Goal: Information Seeking & Learning: Learn about a topic

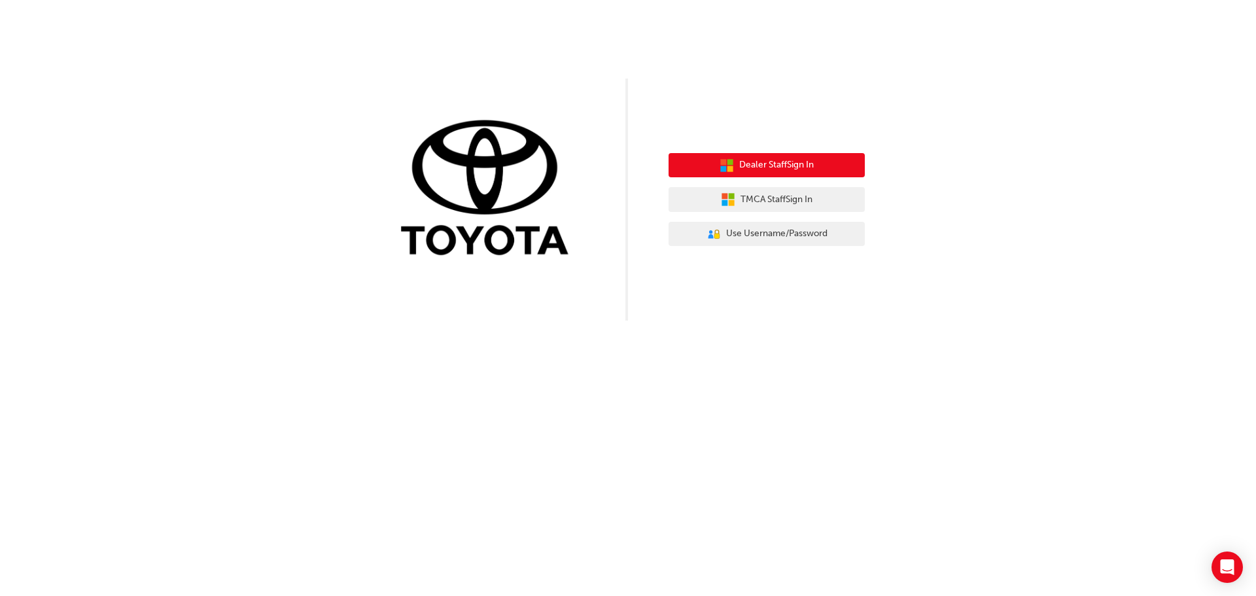
click at [818, 160] on button "Dealer Staff Sign In" at bounding box center [766, 165] width 196 height 25
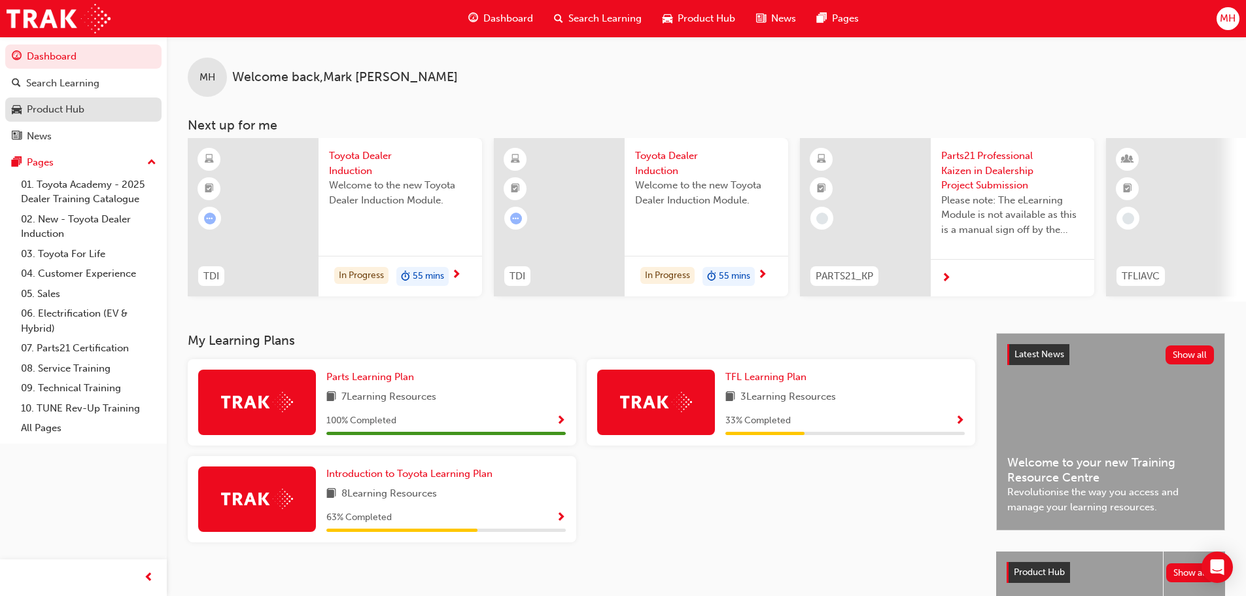
click at [108, 115] on div "Product Hub" at bounding box center [83, 109] width 143 height 16
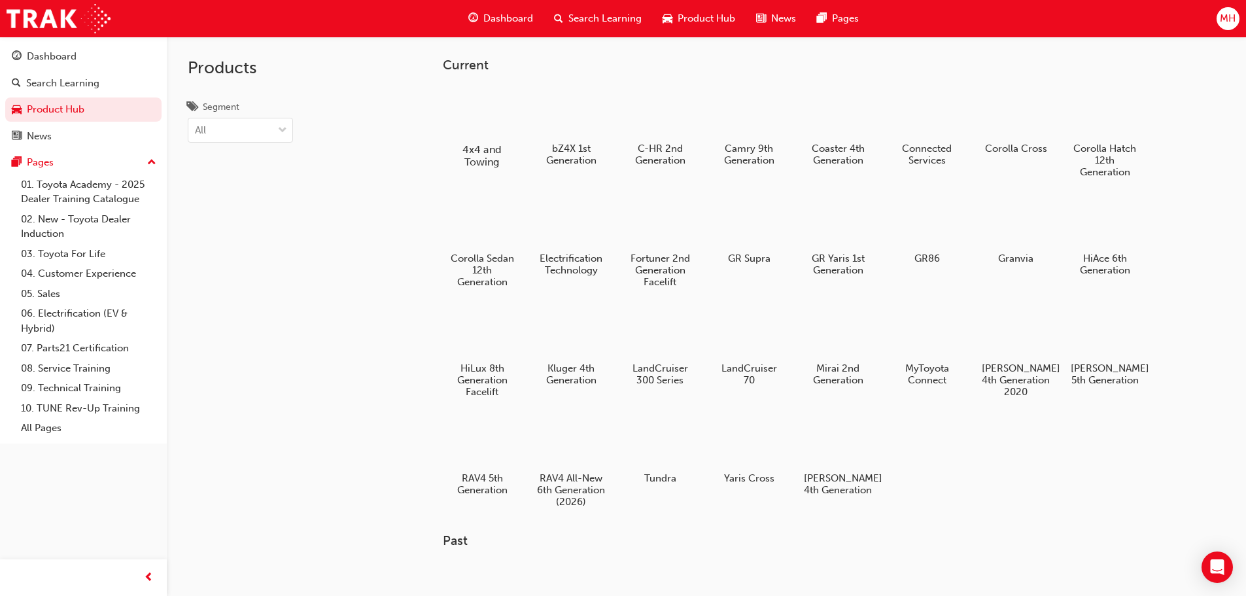
click at [473, 124] on div at bounding box center [481, 112] width 73 height 52
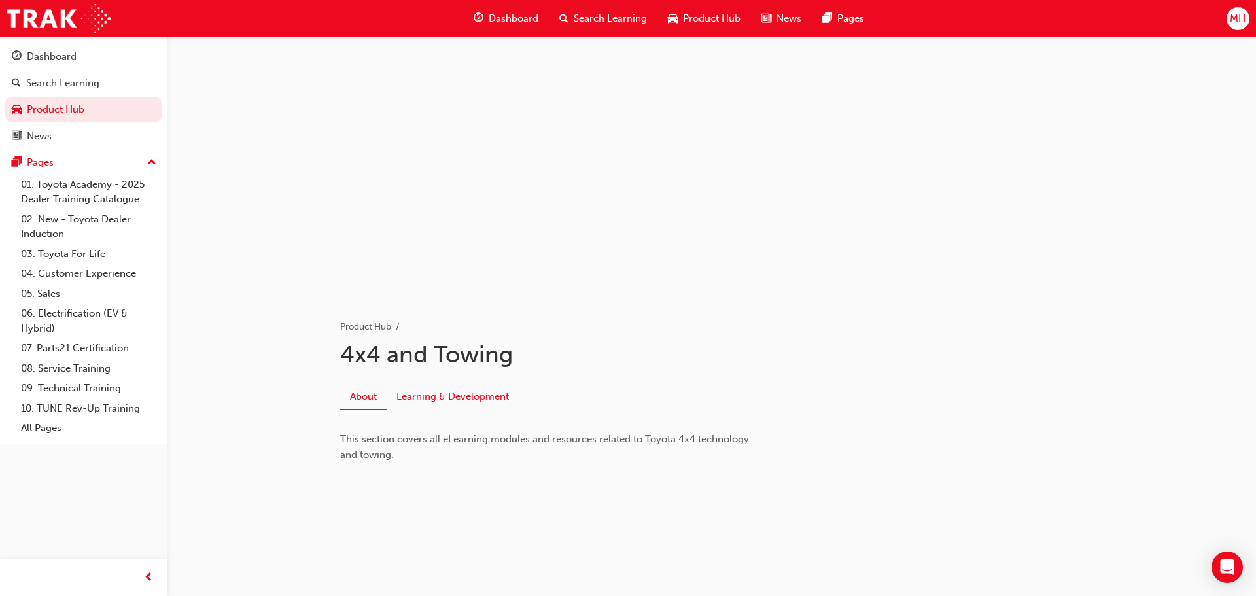
click at [466, 400] on link "Learning & Development" at bounding box center [453, 396] width 132 height 25
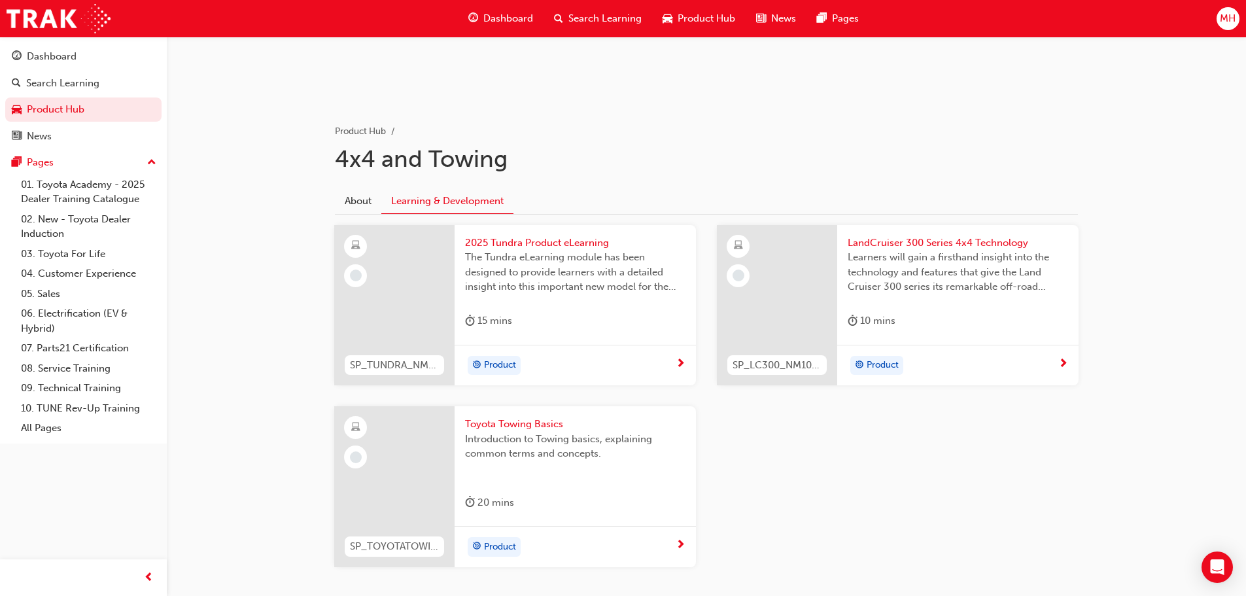
scroll to position [196, 0]
click at [566, 357] on div "Product" at bounding box center [570, 365] width 211 height 20
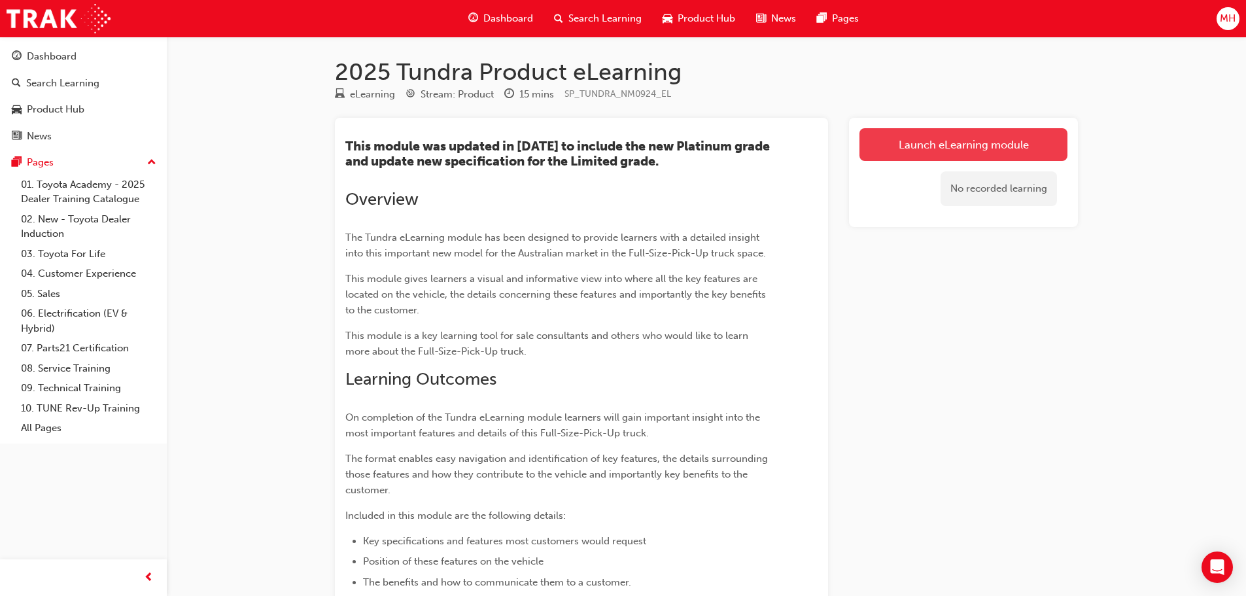
click at [906, 149] on link "Launch eLearning module" at bounding box center [963, 144] width 208 height 33
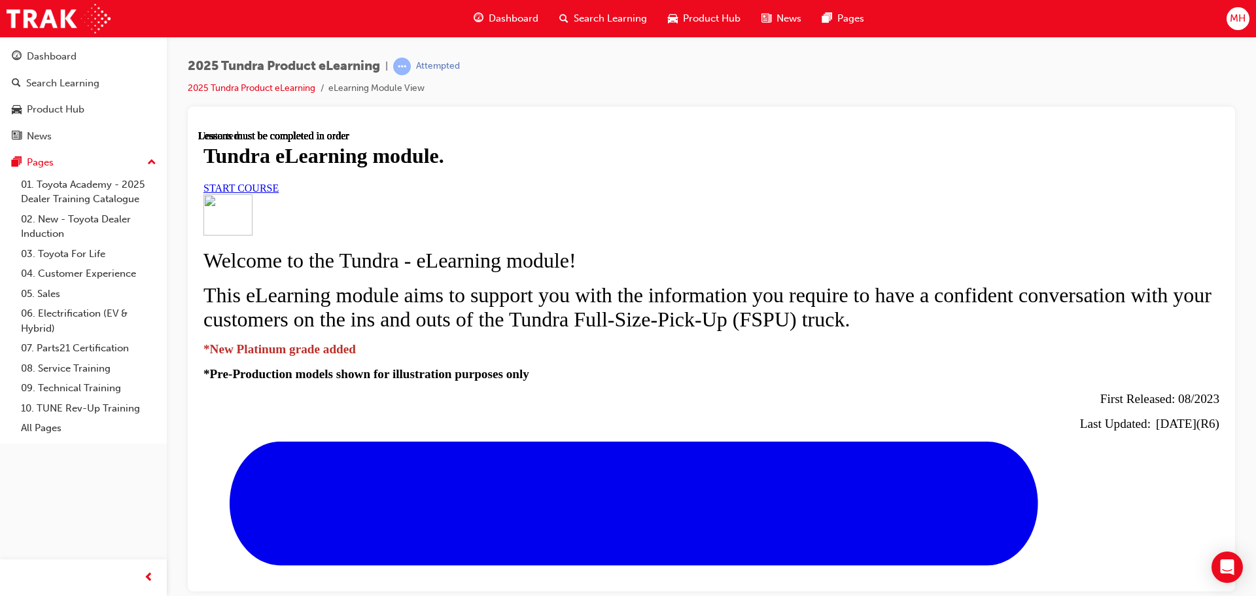
click at [279, 193] on span "START COURSE" at bounding box center [240, 187] width 75 height 11
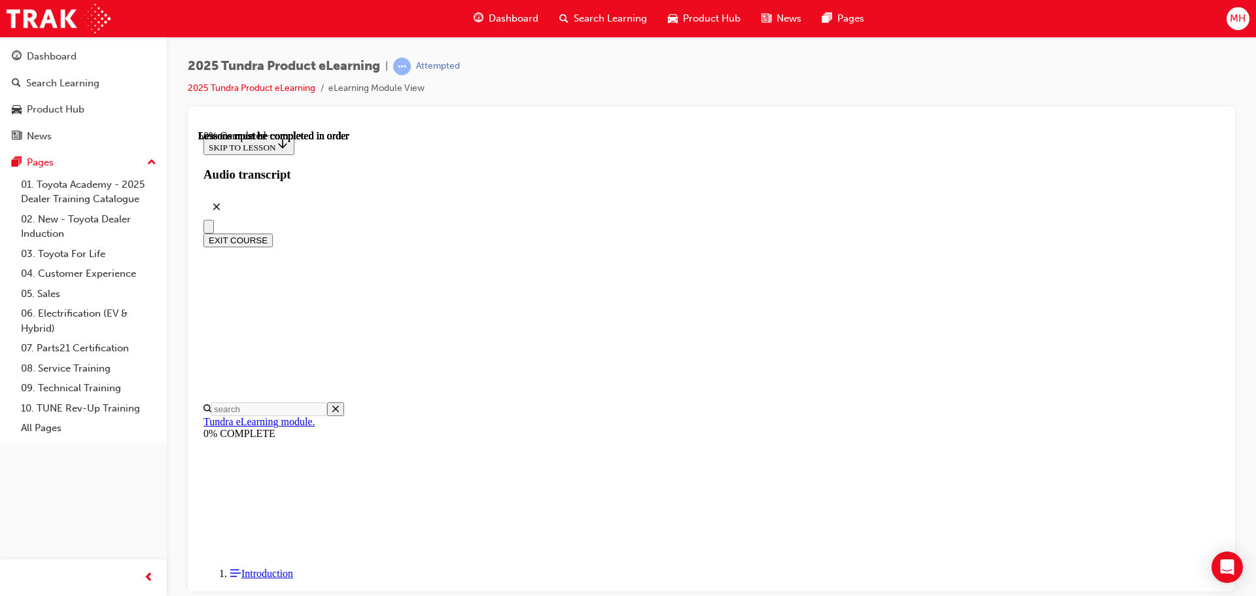
scroll to position [691, 0]
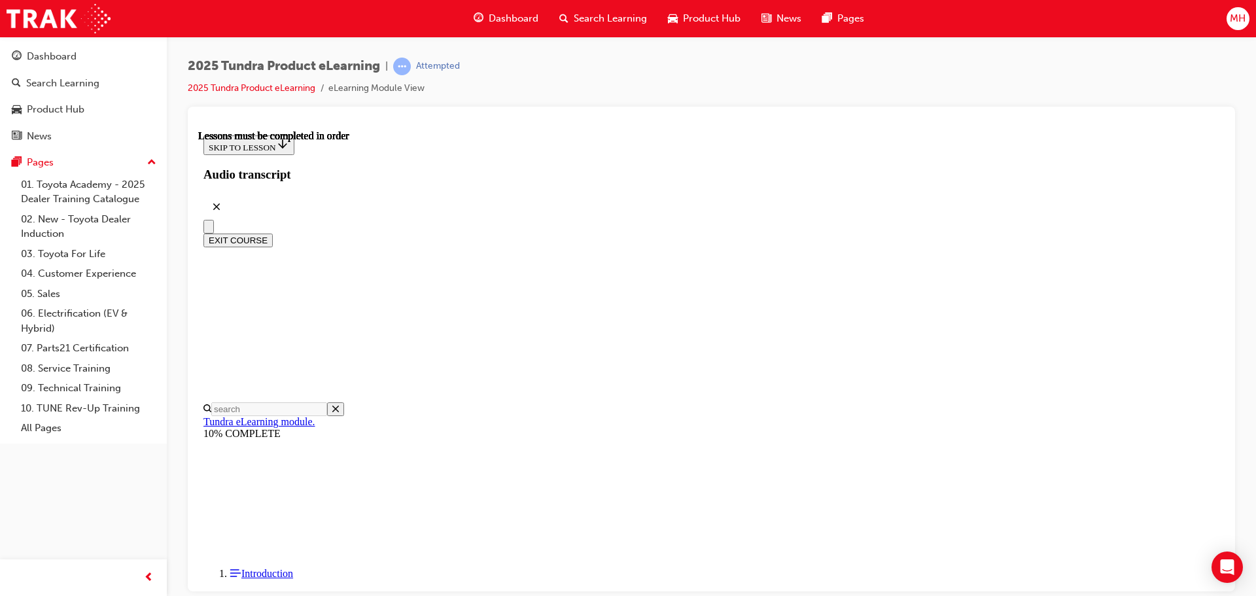
scroll to position [236, 0]
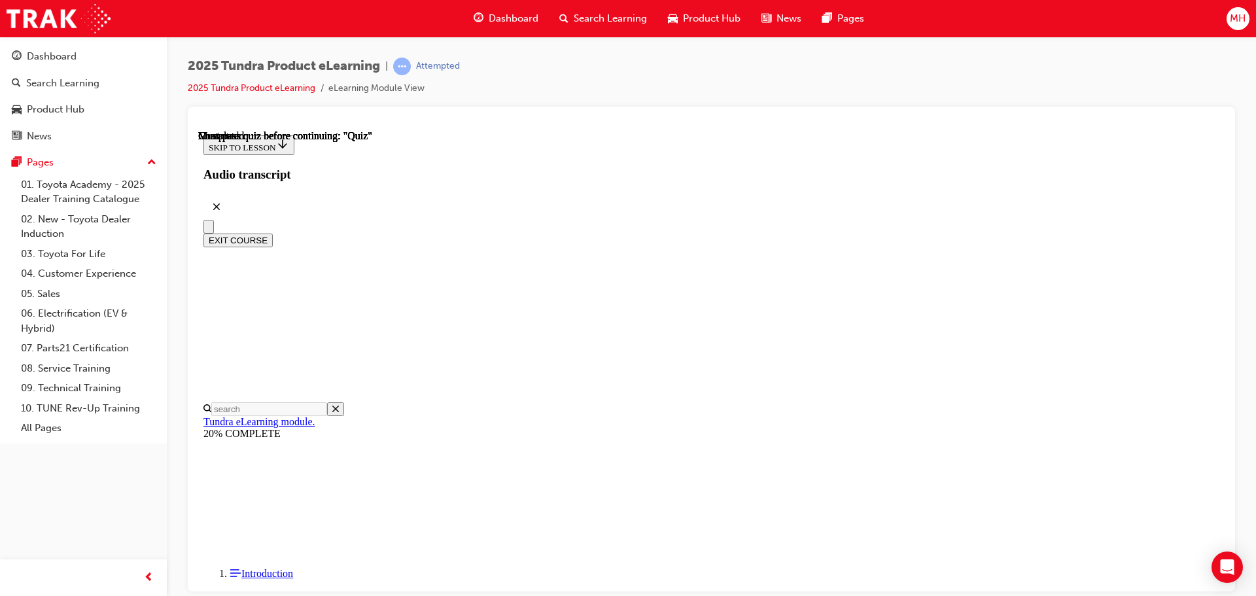
radio input "true"
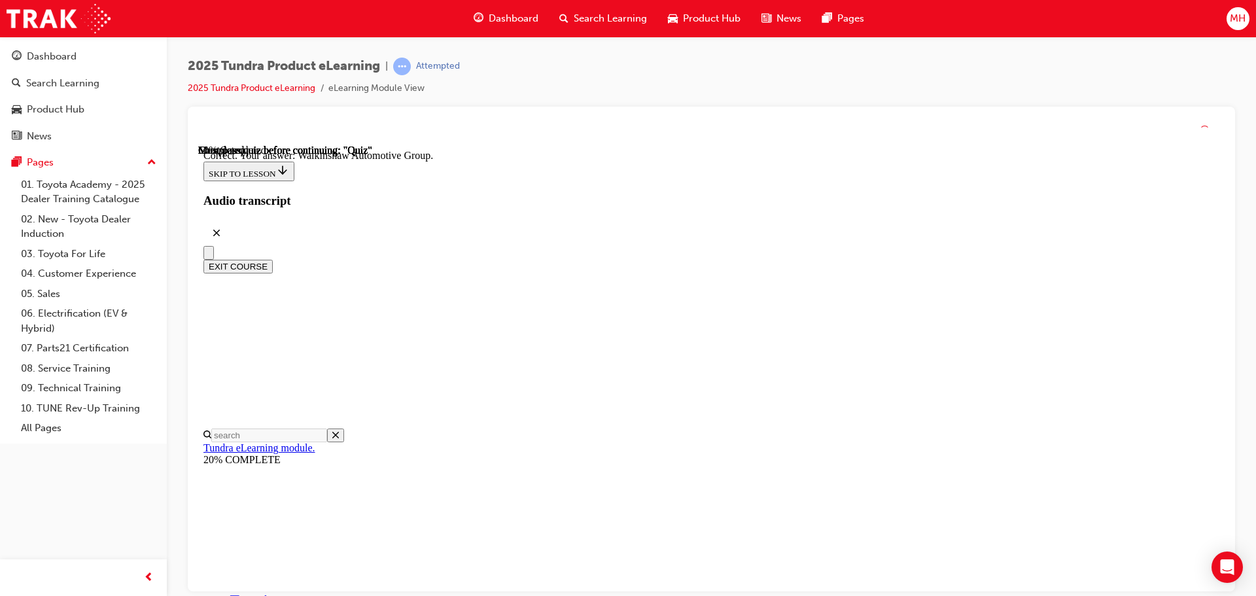
scroll to position [282, 0]
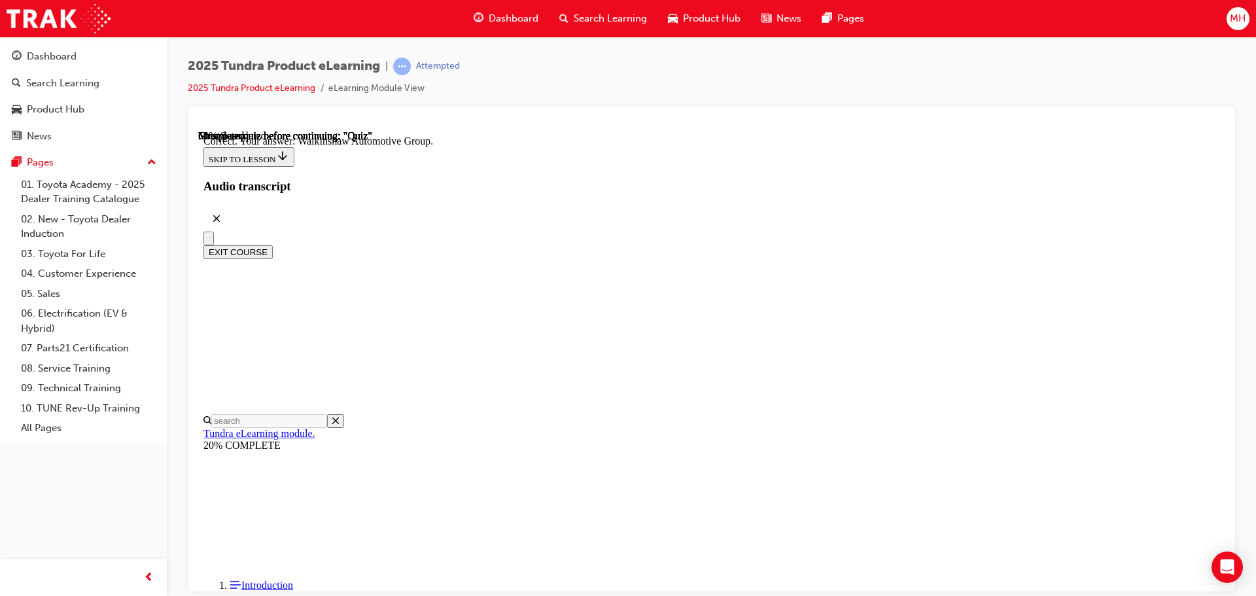
radio input "true"
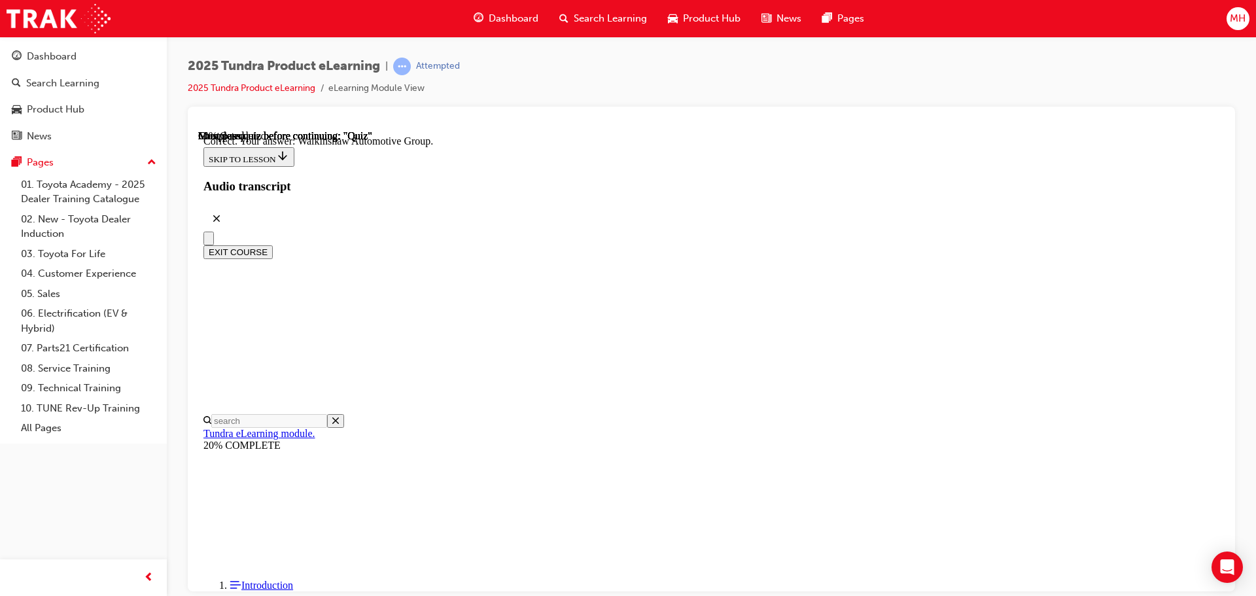
scroll to position [196, 0]
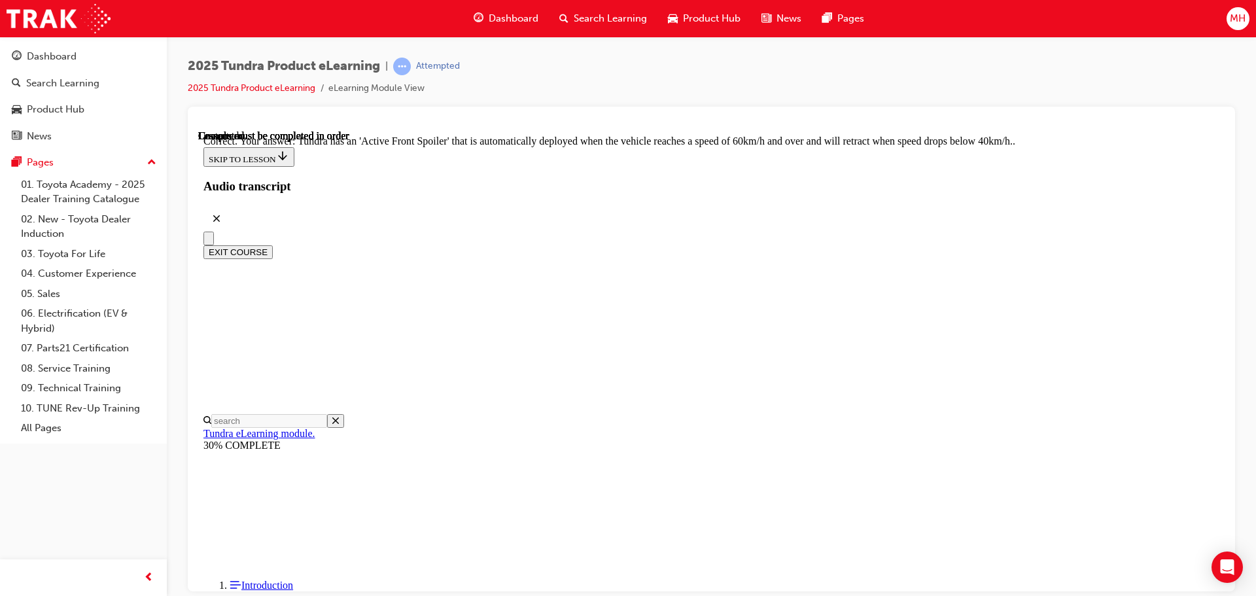
scroll to position [360, 0]
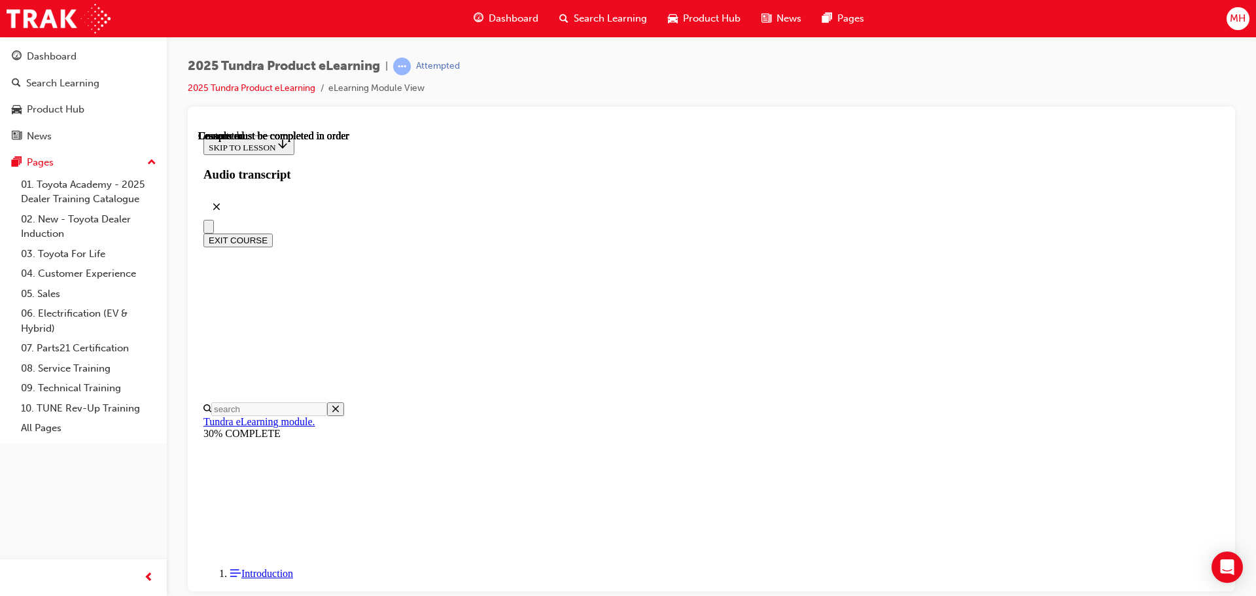
scroll to position [247, 0]
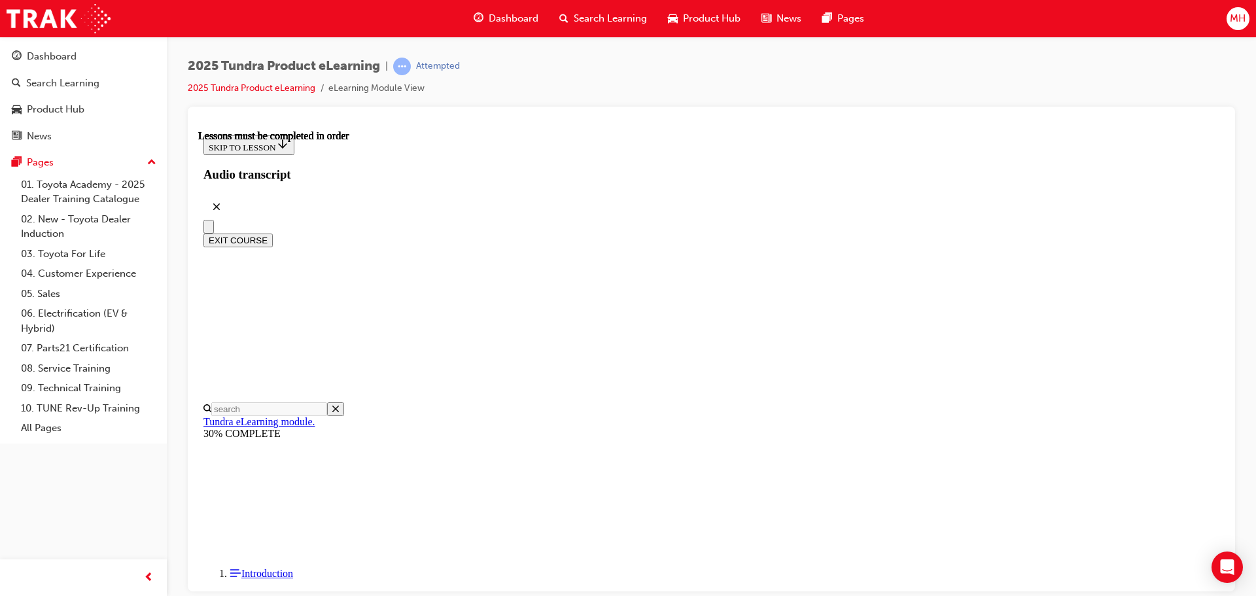
scroll to position [180, 0]
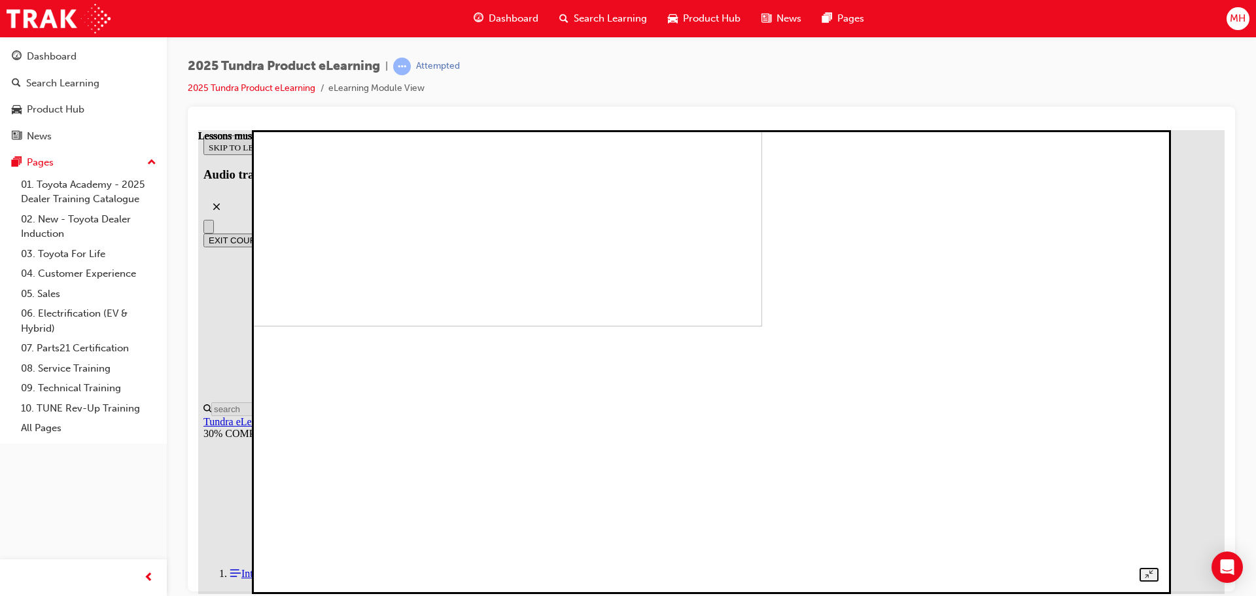
click at [717, 326] on img at bounding box center [324, 94] width 875 height 464
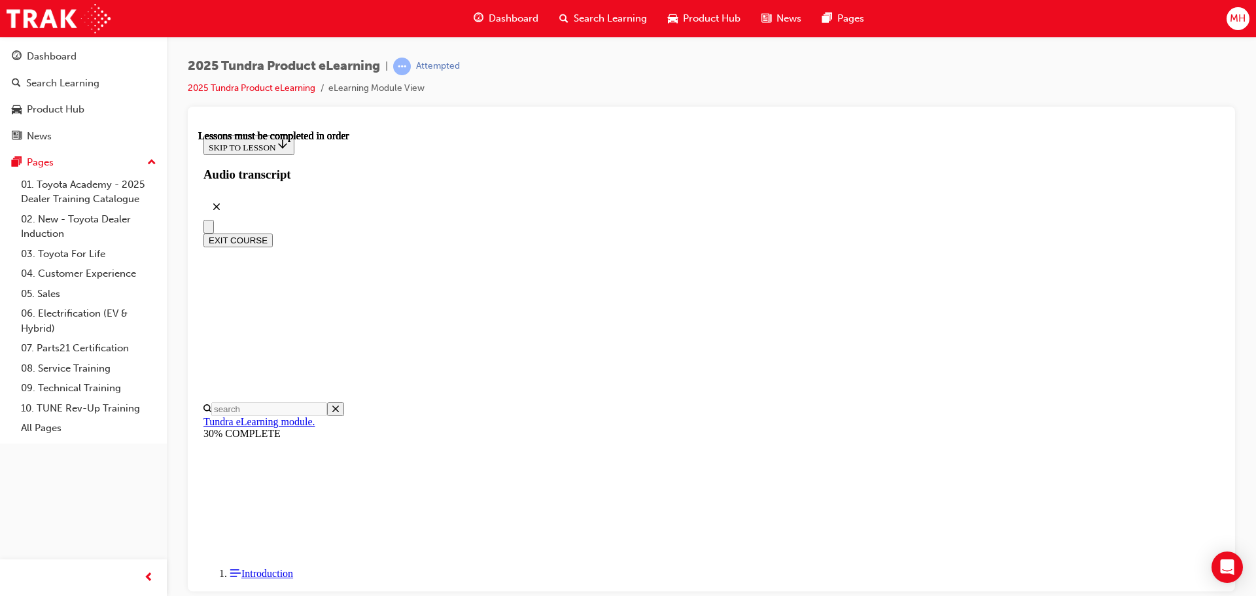
scroll to position [691, 0]
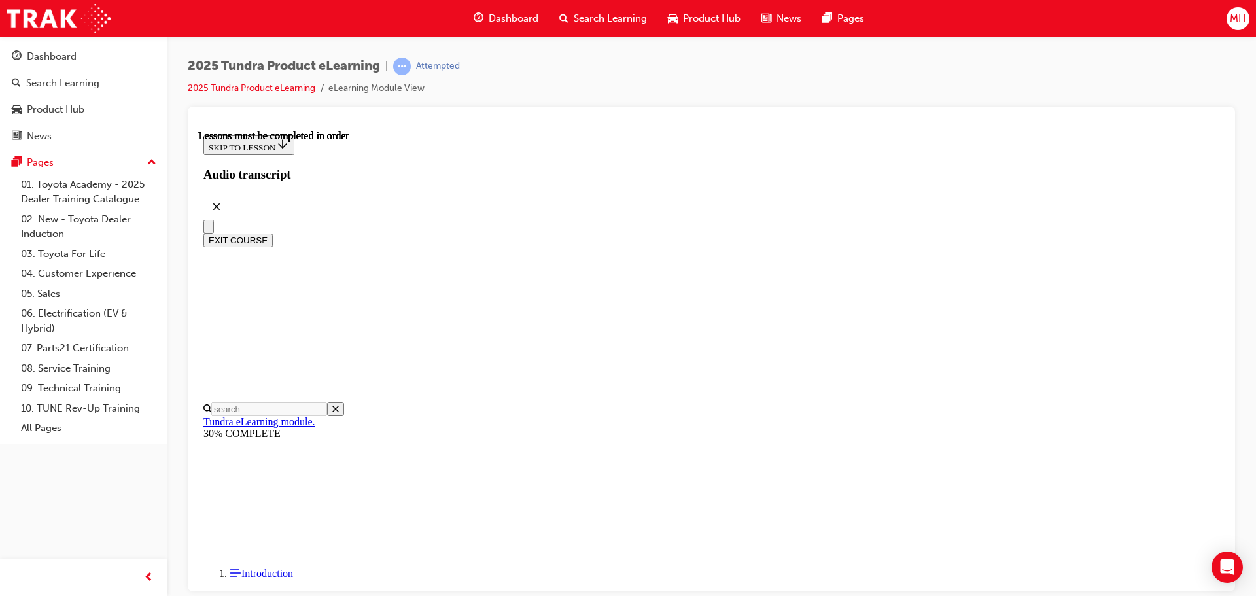
scroll to position [623, 0]
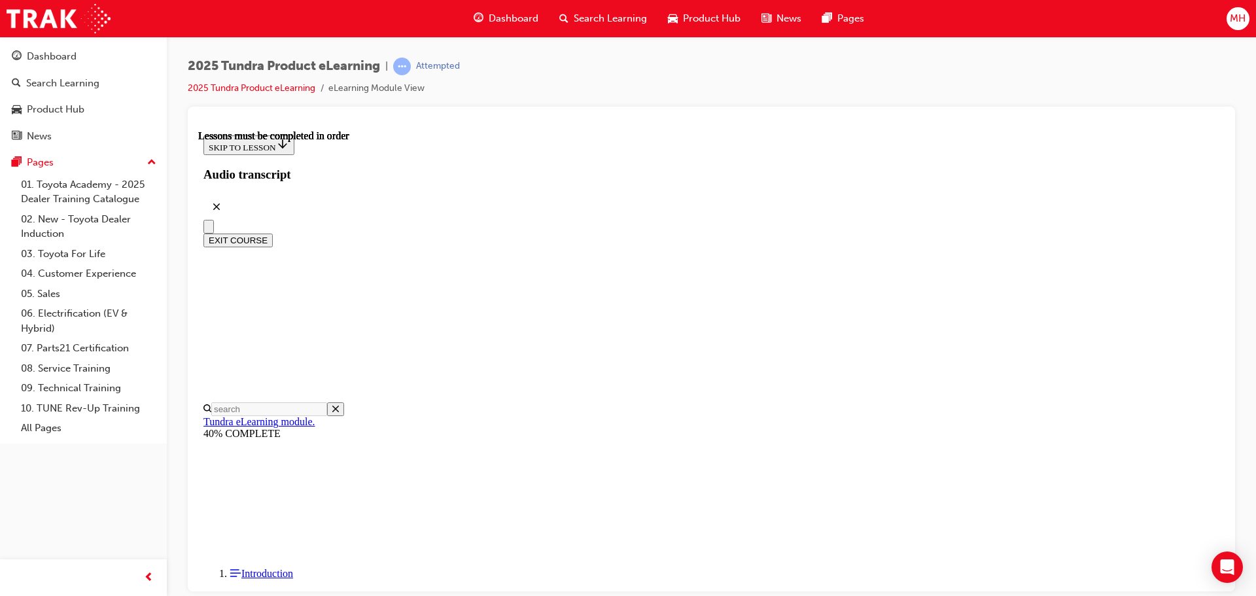
scroll to position [654, 0]
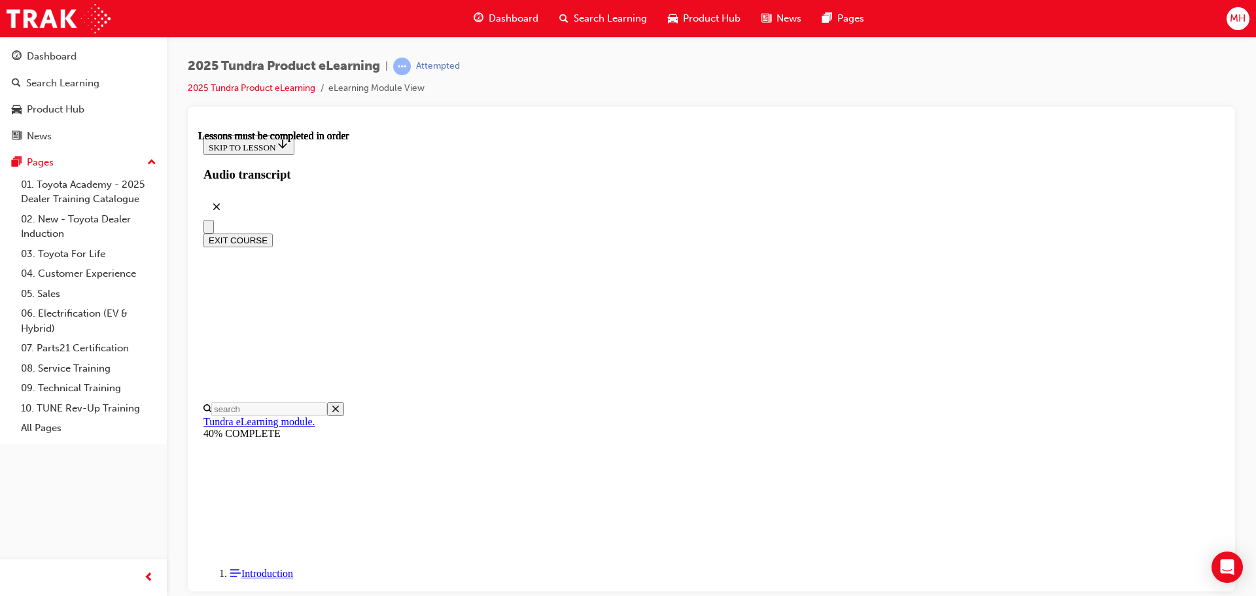
scroll to position [727, 0]
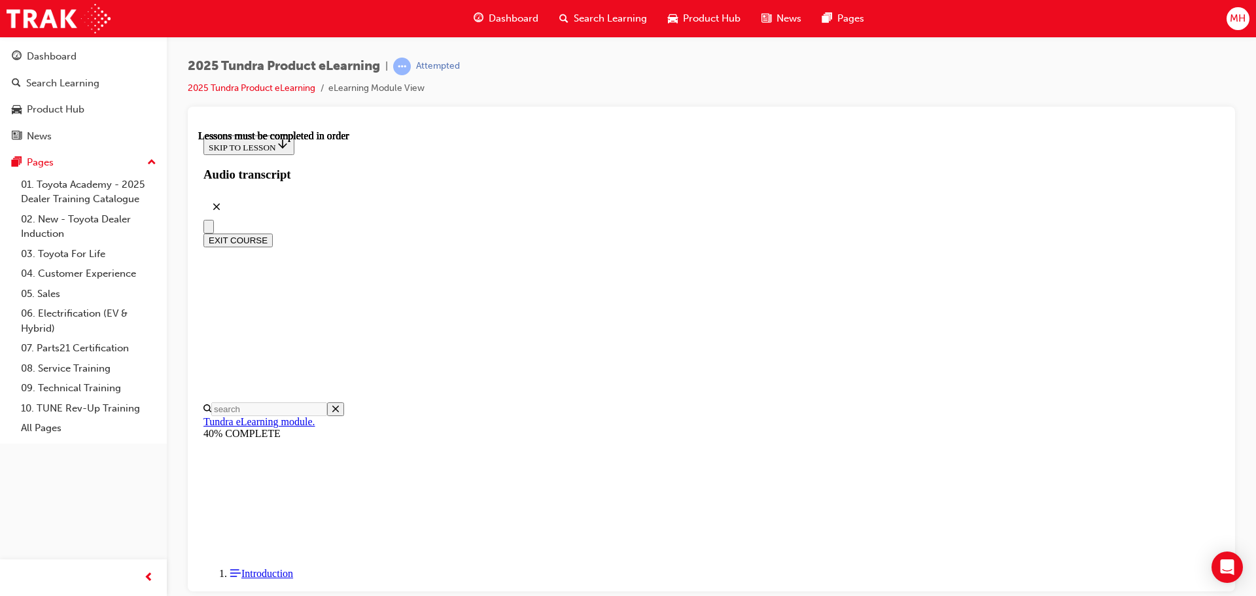
scroll to position [244, 0]
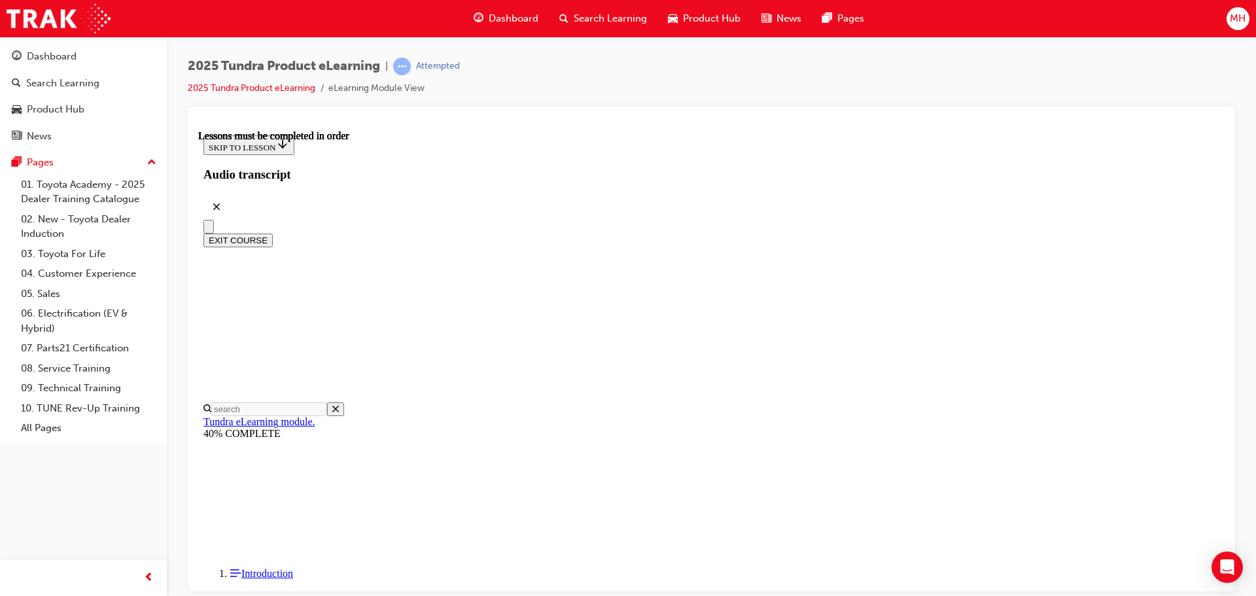
scroll to position [1227, 0]
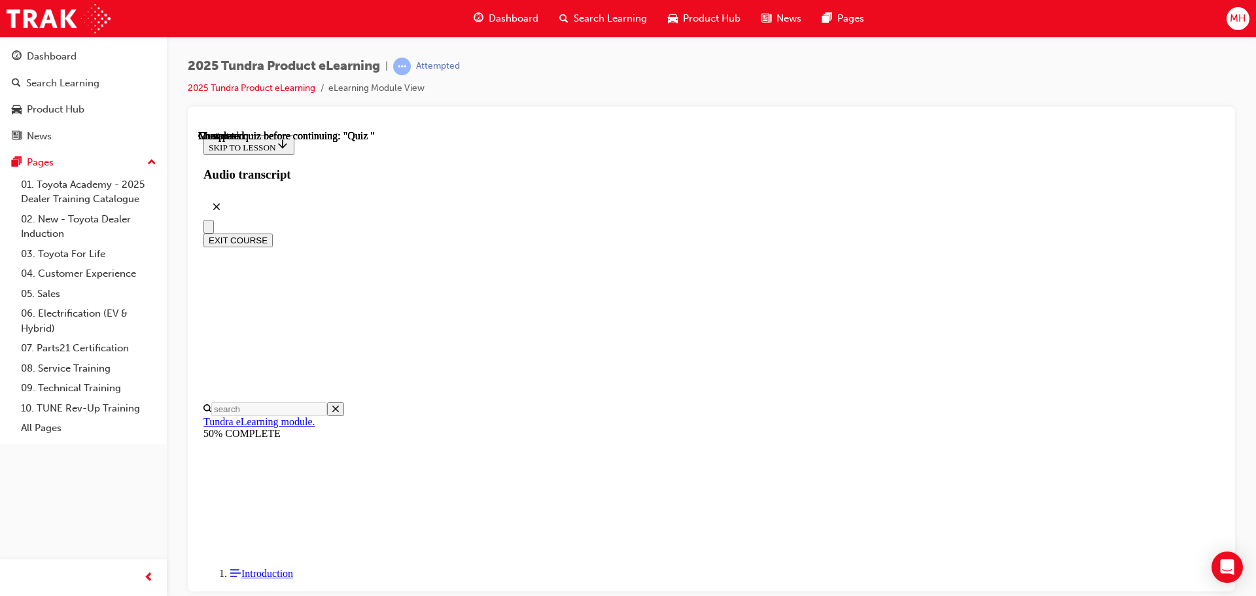
radio input "true"
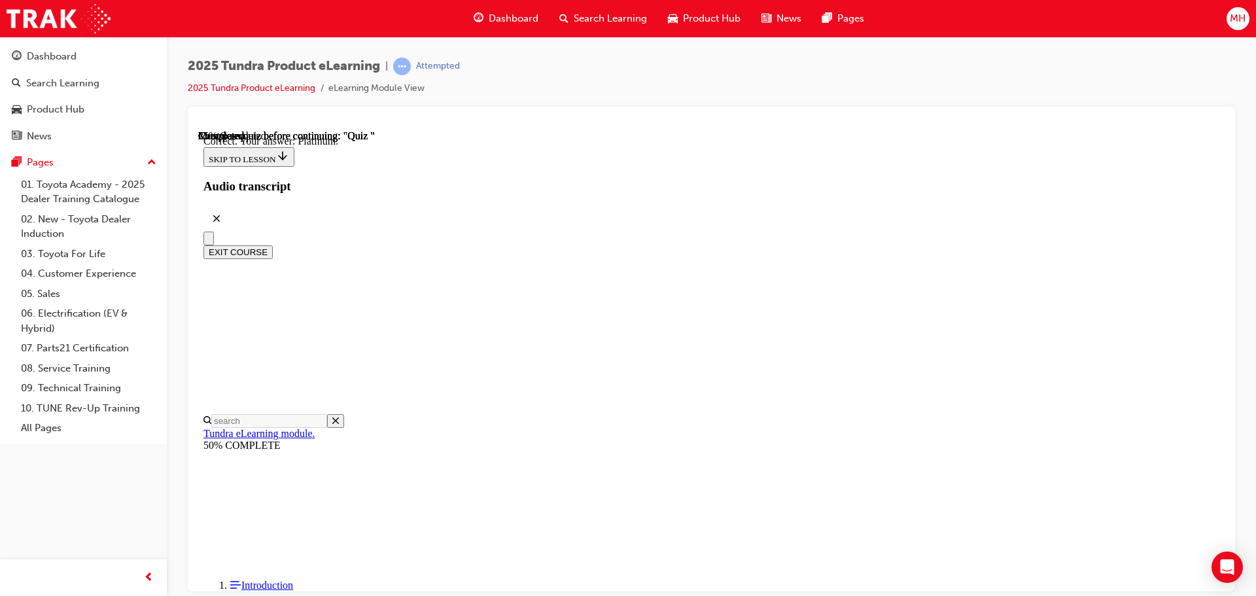
scroll to position [185, 0]
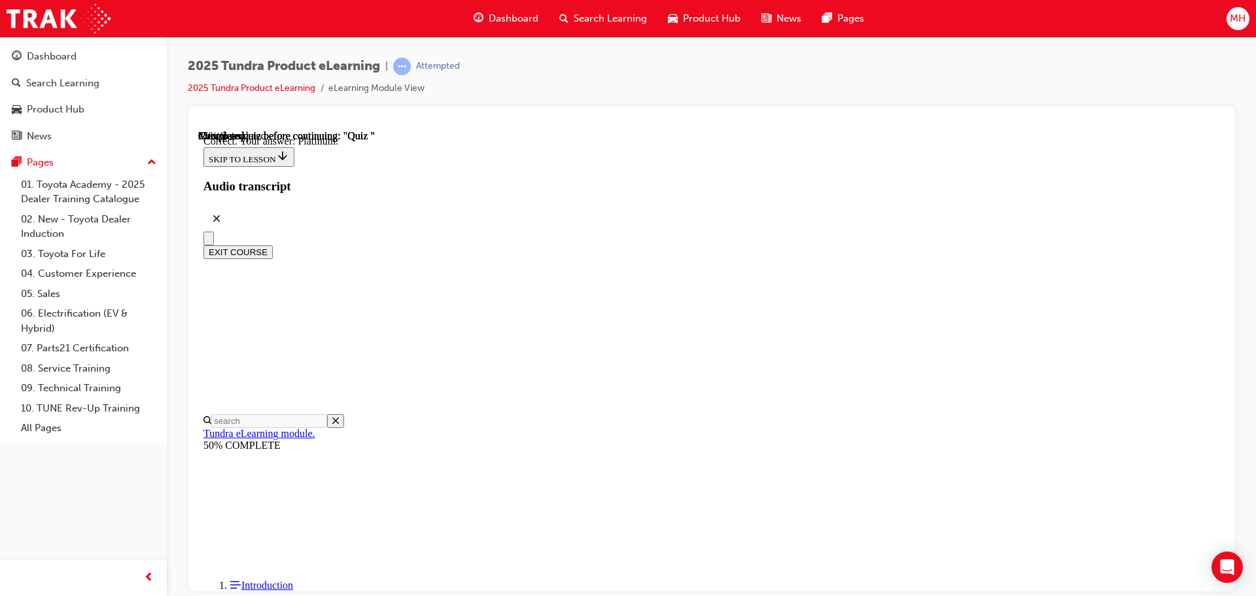
radio input "true"
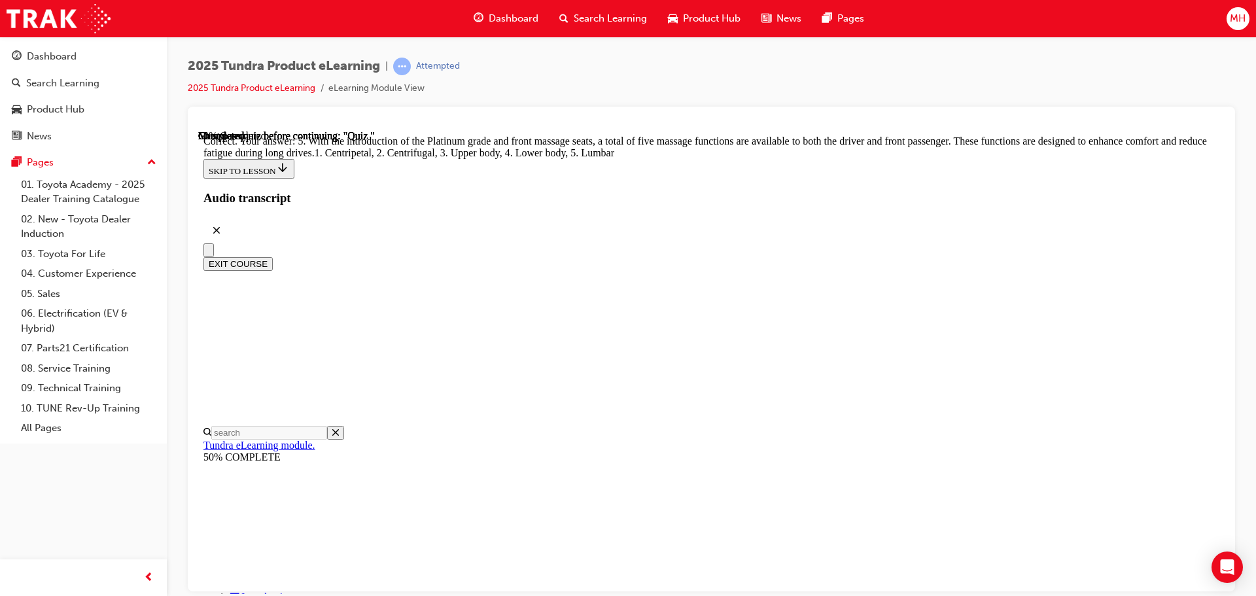
scroll to position [334, 0]
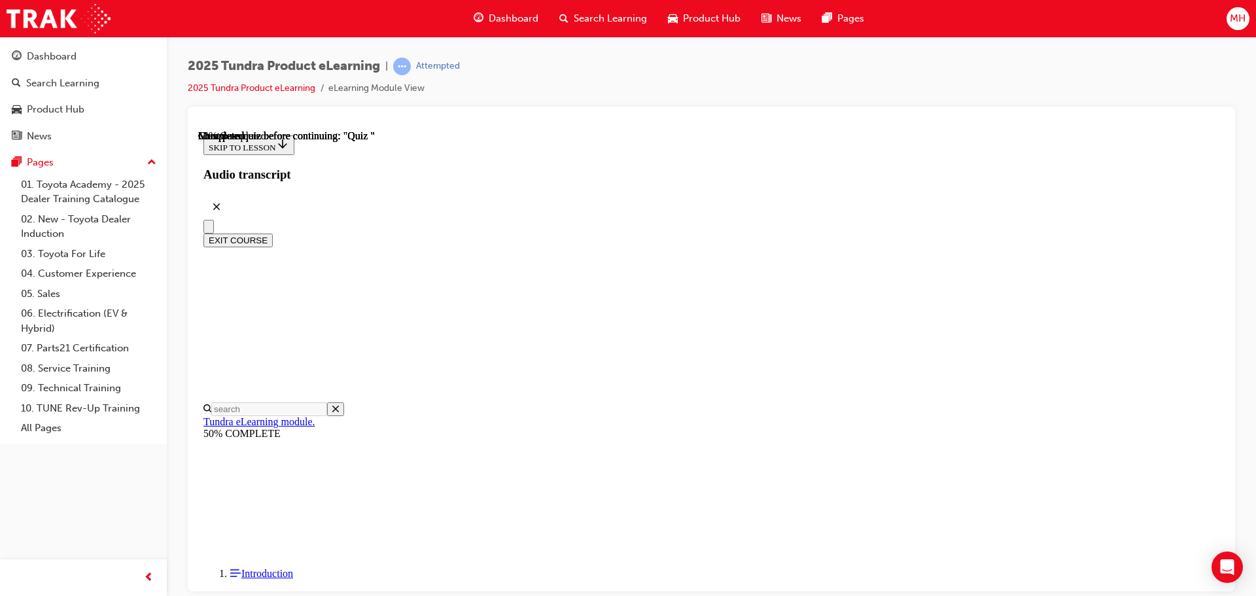
scroll to position [114, 0]
radio input "true"
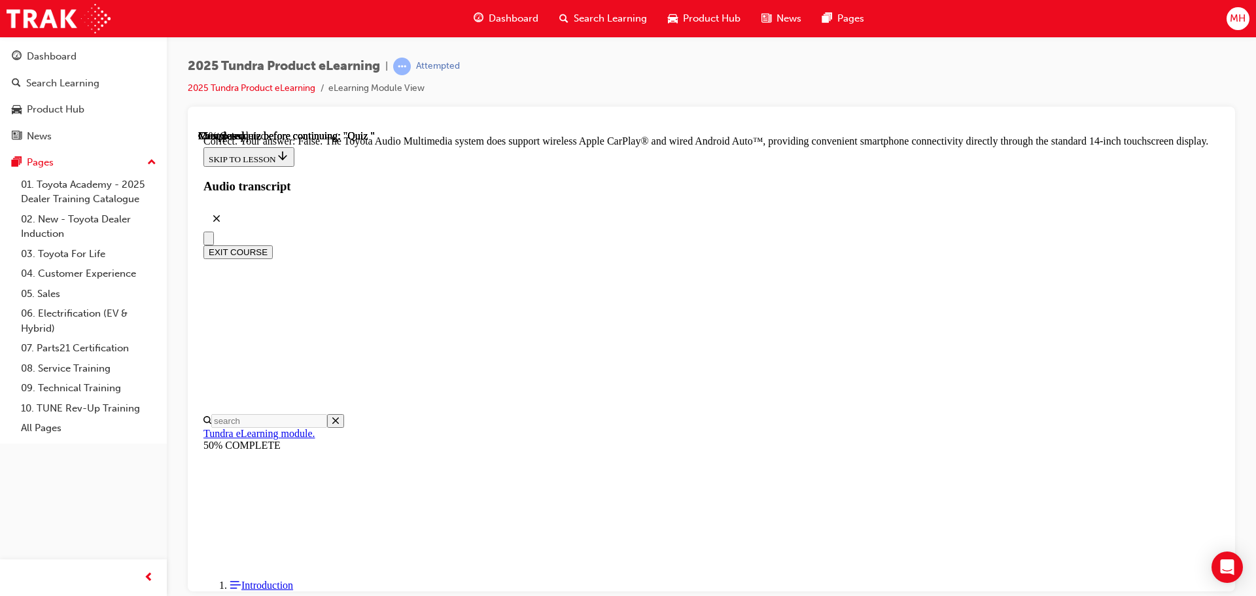
scroll to position [250, 0]
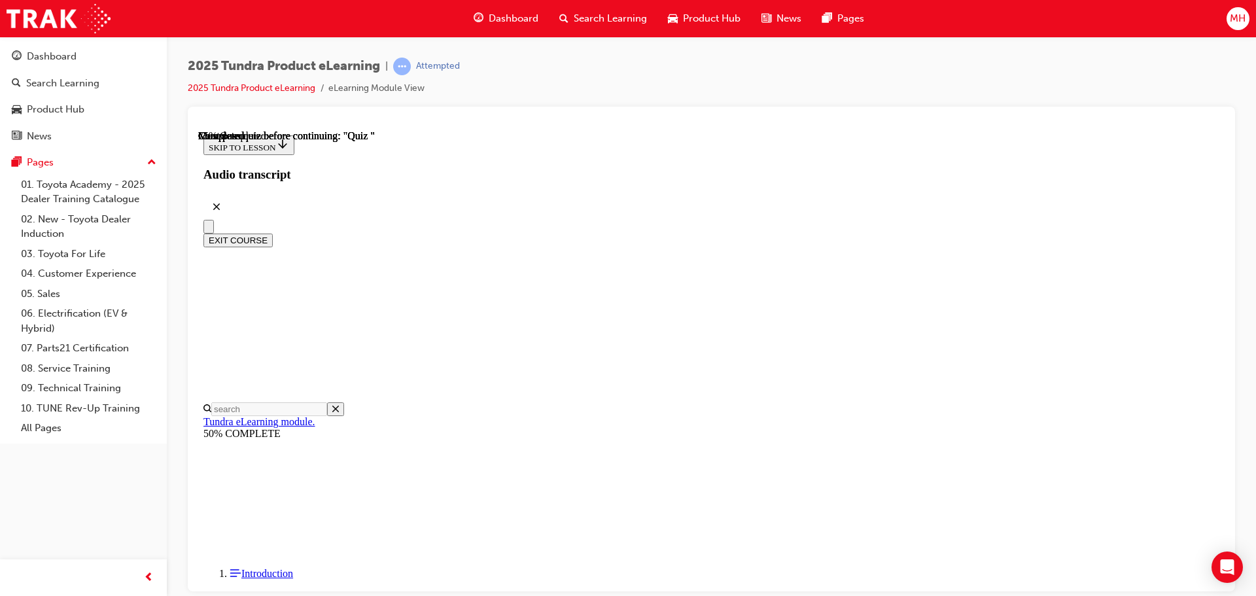
scroll to position [131, 0]
radio input "true"
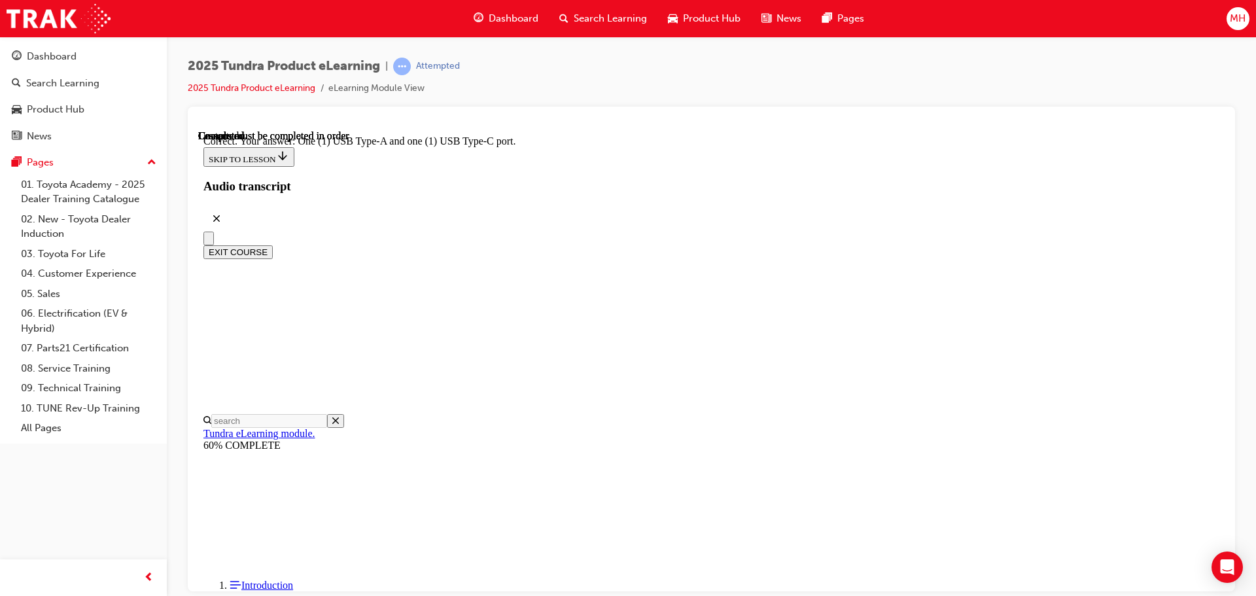
scroll to position [260, 0]
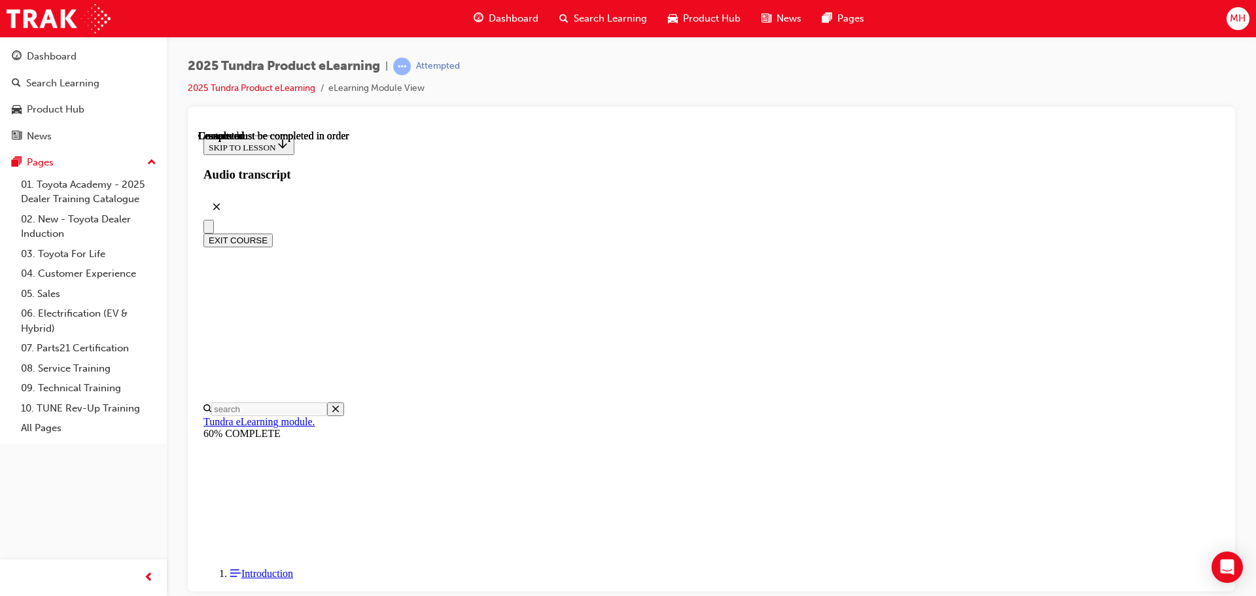
scroll to position [94, 0]
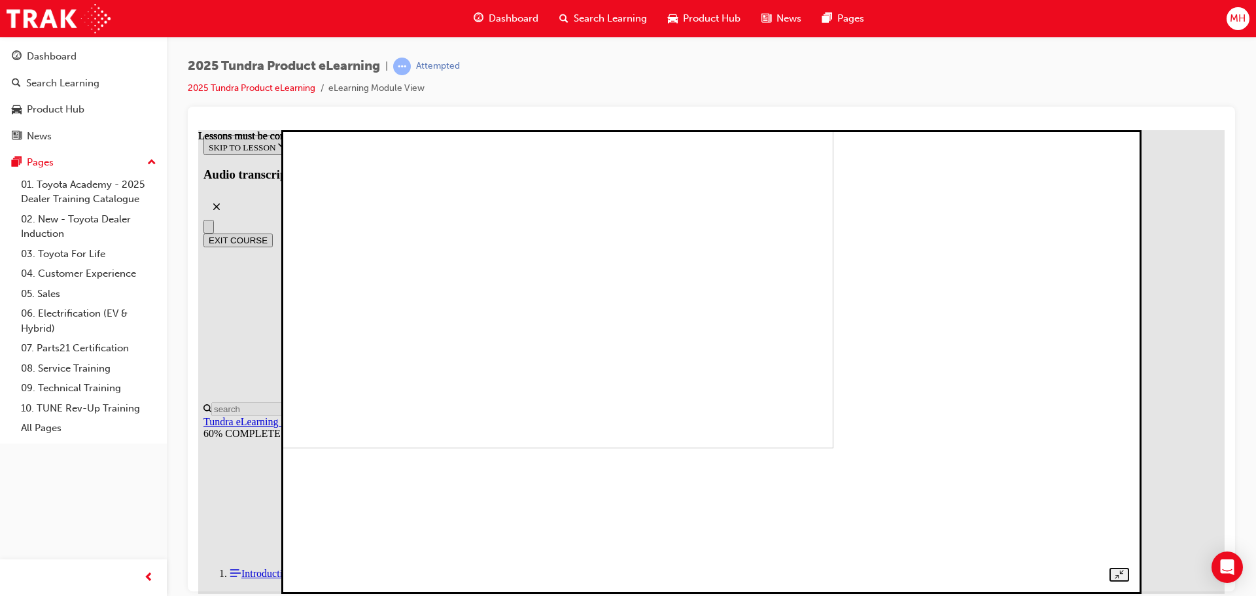
click at [772, 383] on img at bounding box center [426, 216] width 816 height 464
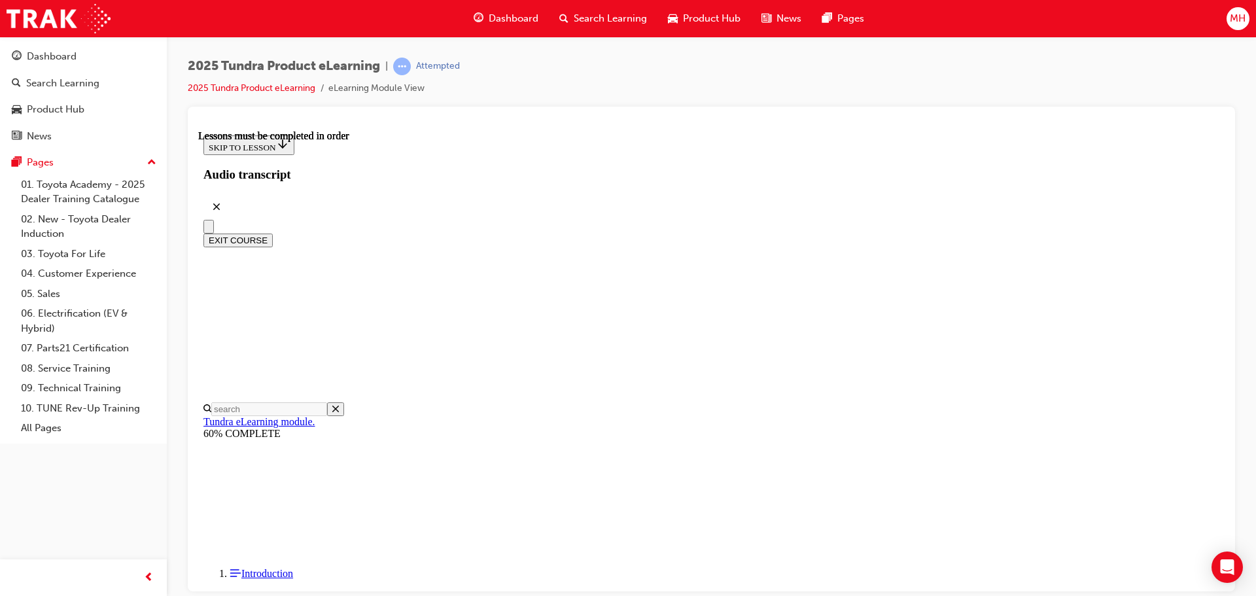
scroll to position [481, 0]
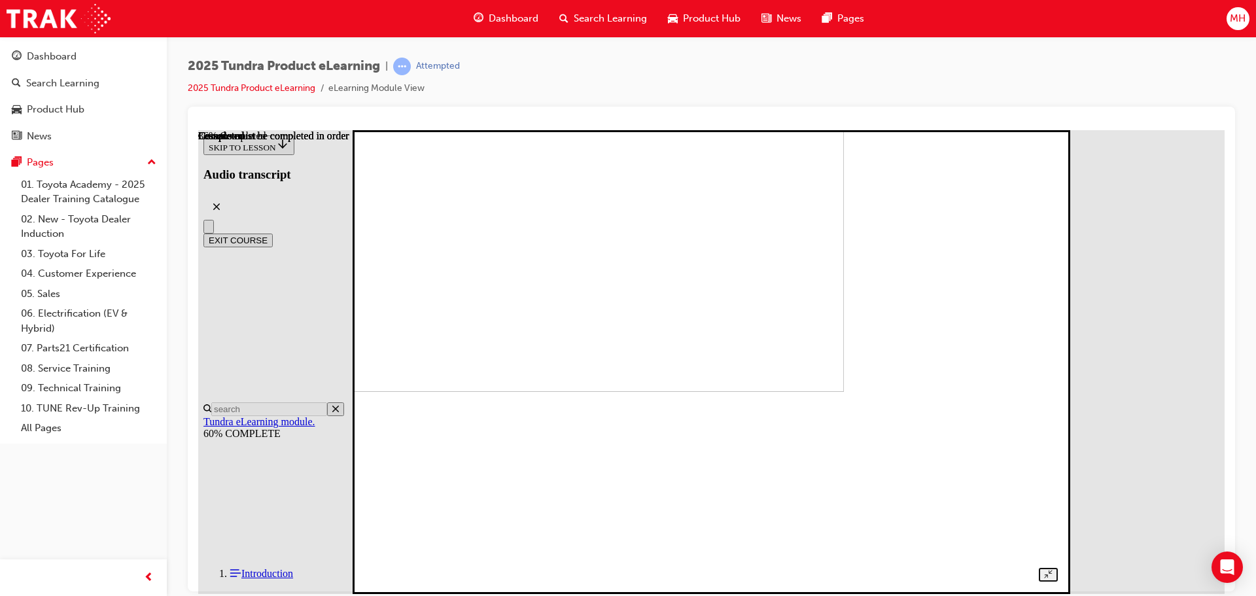
click at [804, 391] on img at bounding box center [507, 159] width 674 height 464
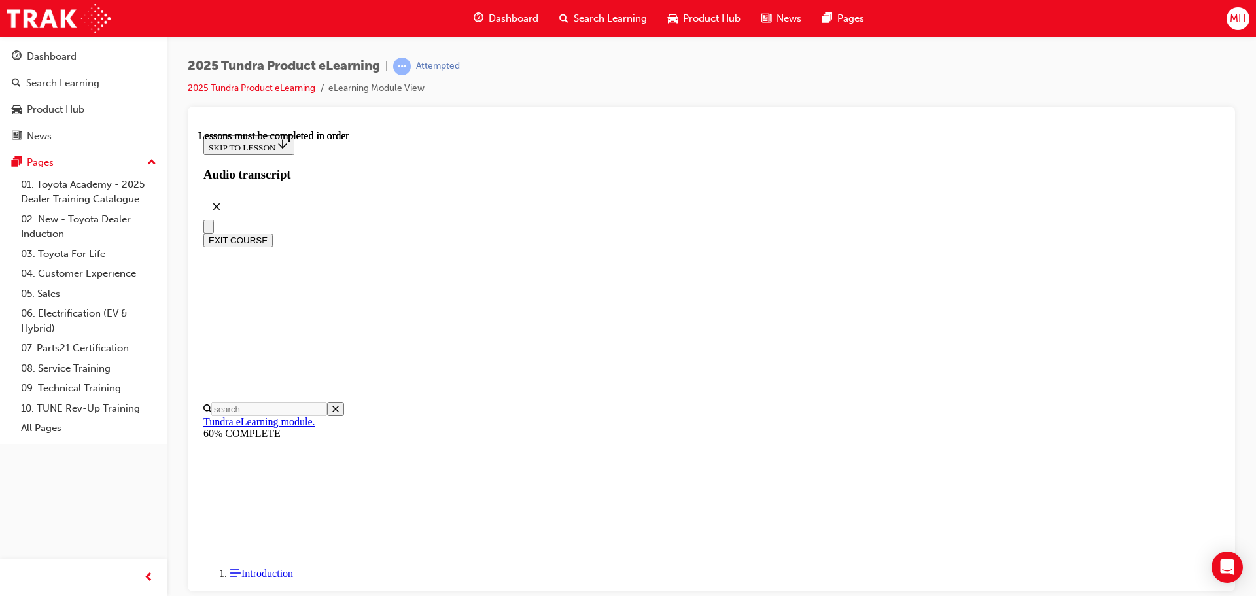
scroll to position [1647, 0]
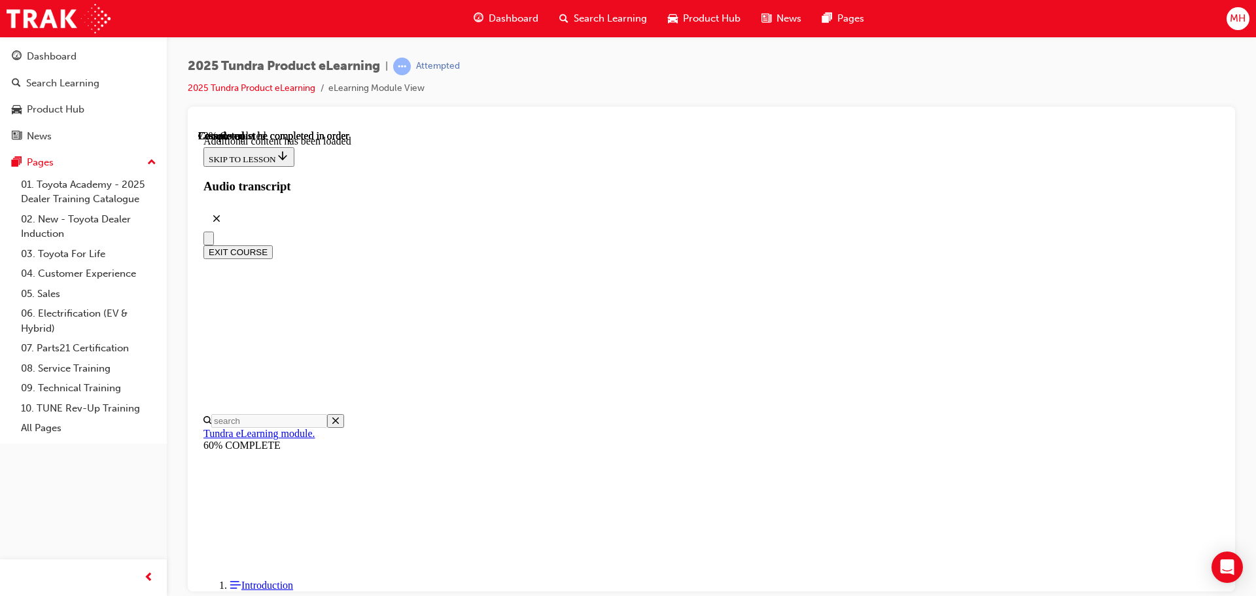
scroll to position [3019, 0]
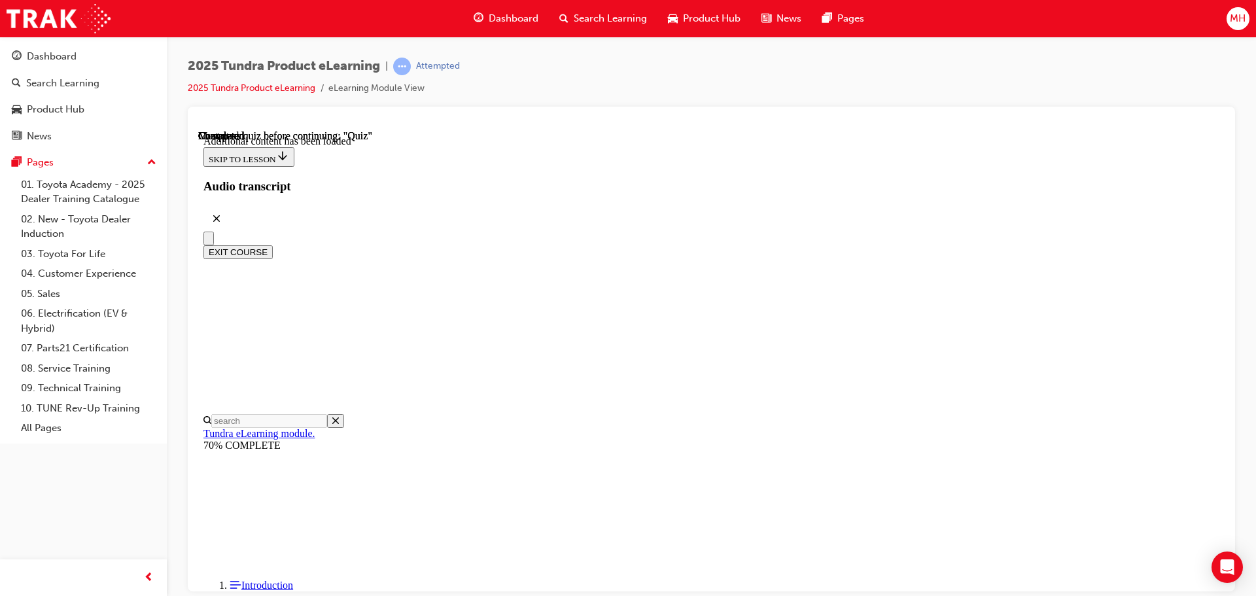
scroll to position [41, 0]
radio input "true"
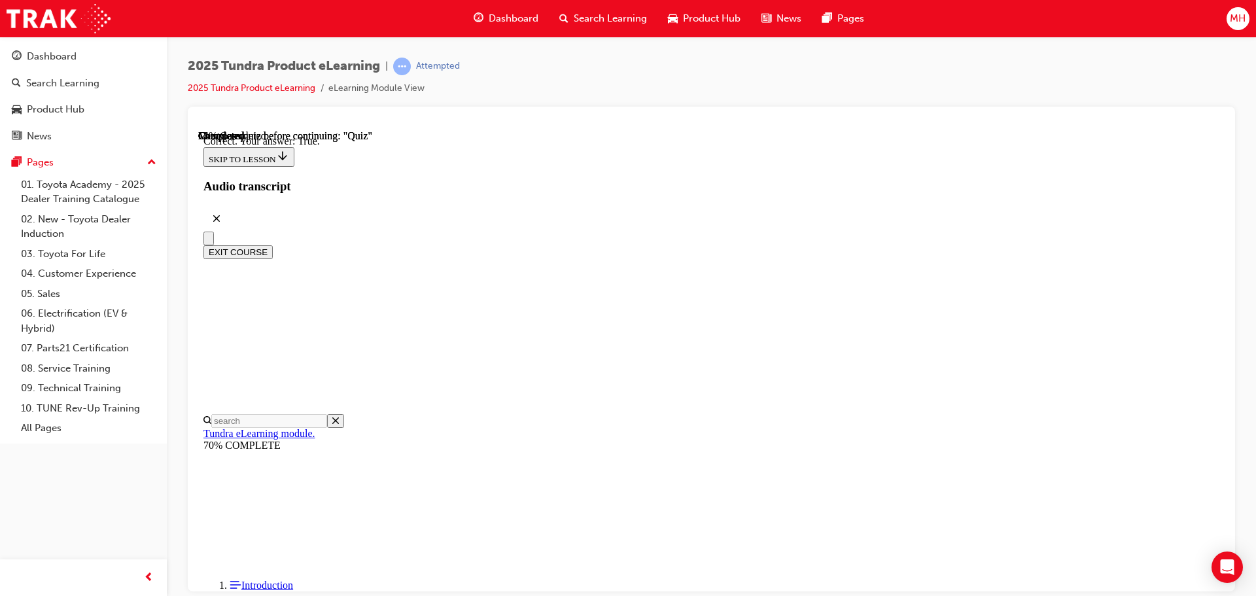
radio input "true"
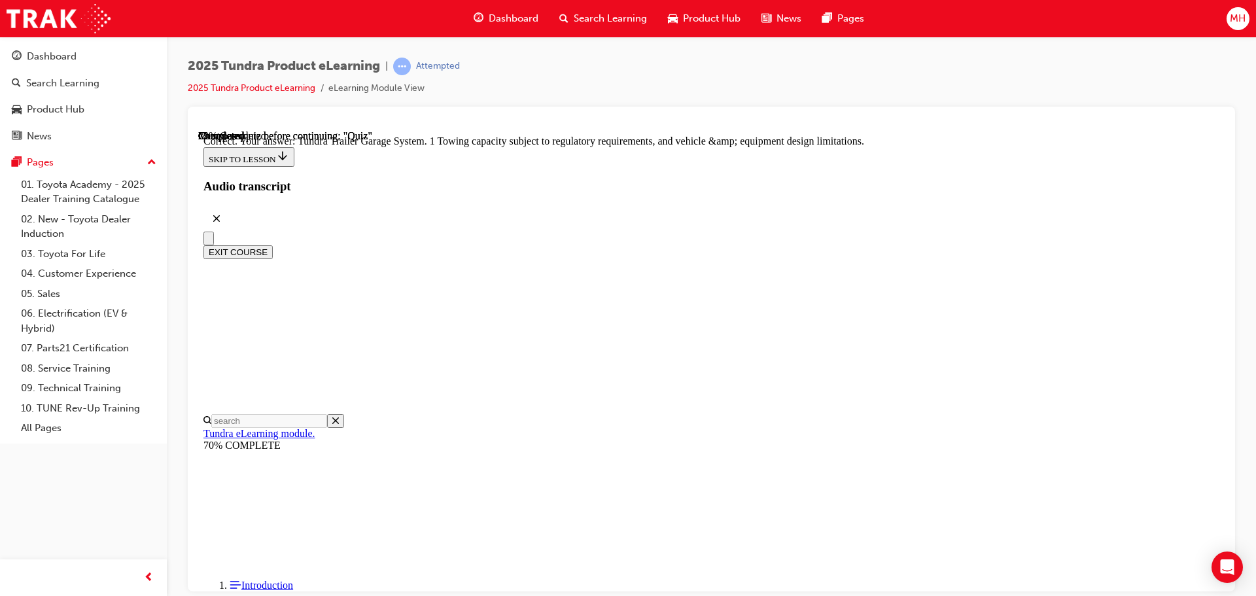
scroll to position [407, 0]
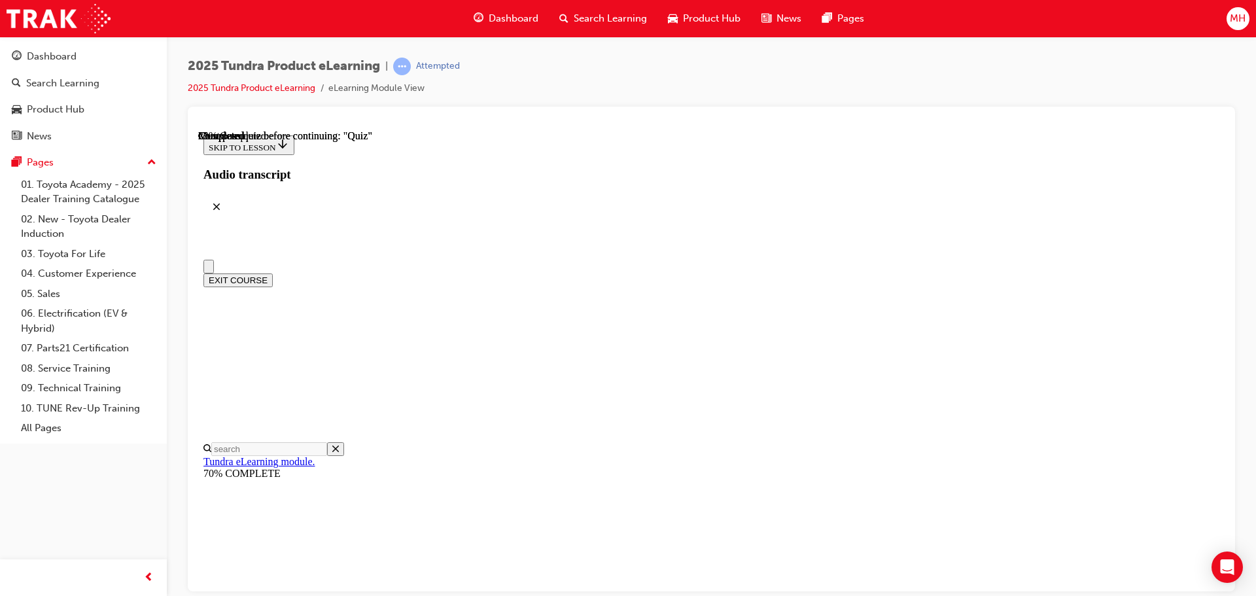
scroll to position [65, 0]
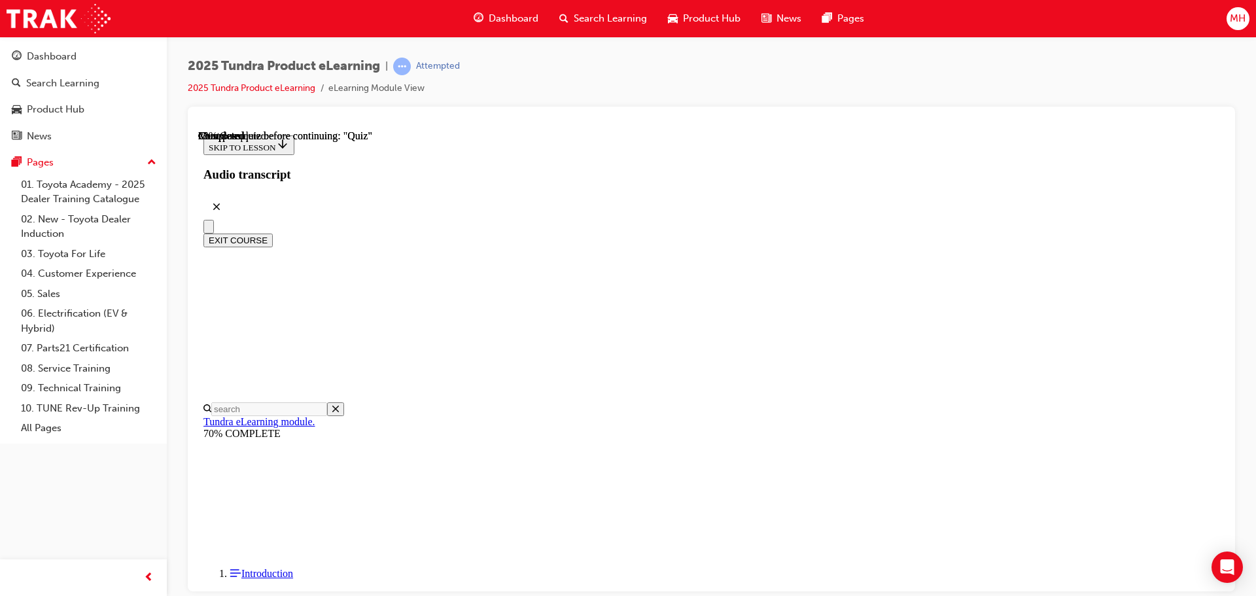
radio input "true"
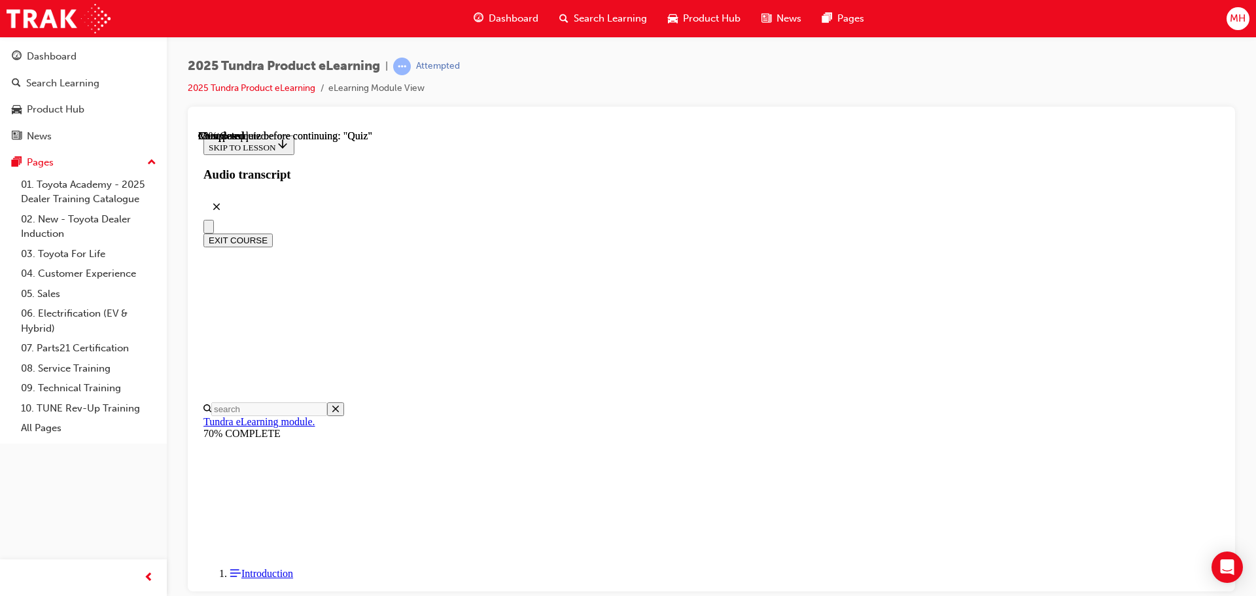
radio input "true"
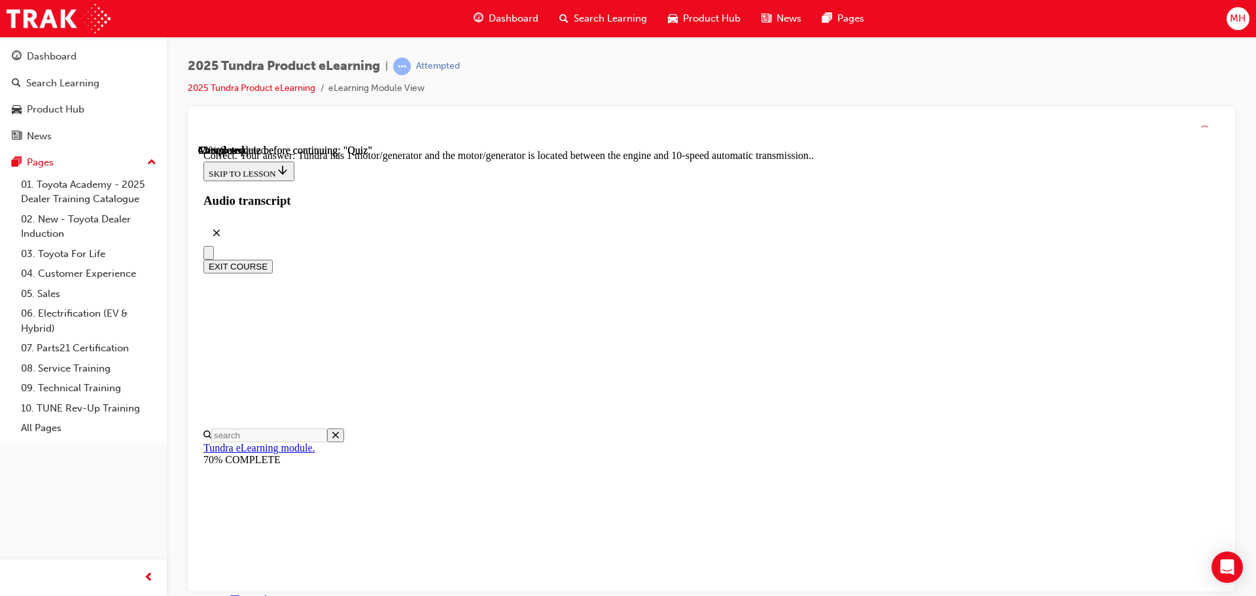
scroll to position [256, 0]
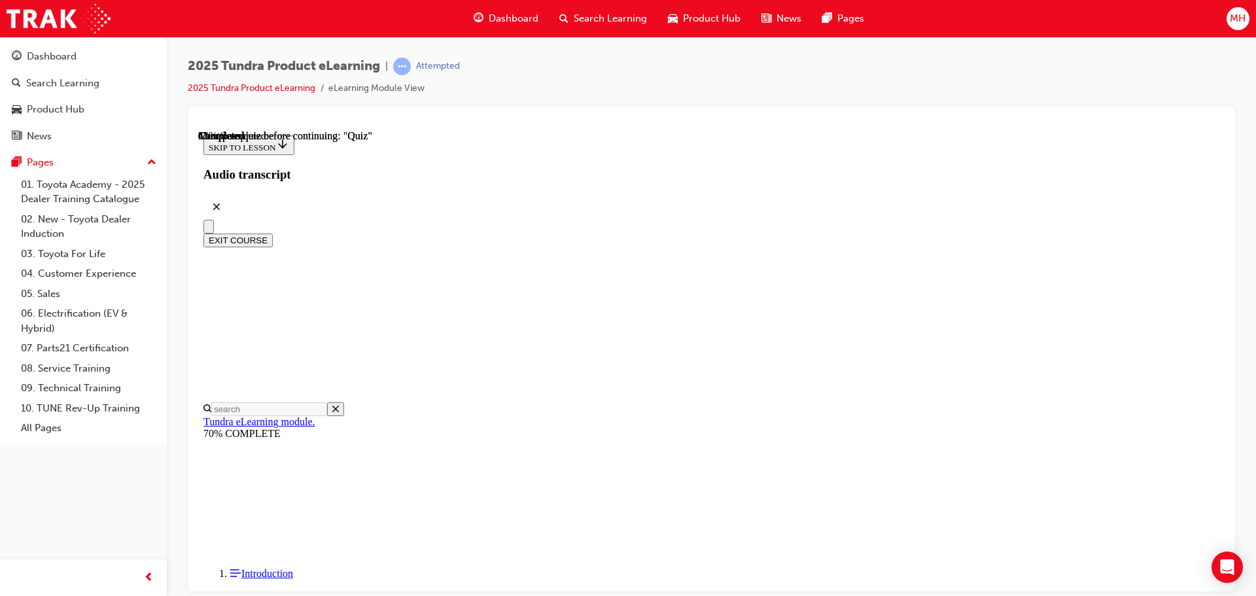
scroll to position [196, 0]
radio input "true"
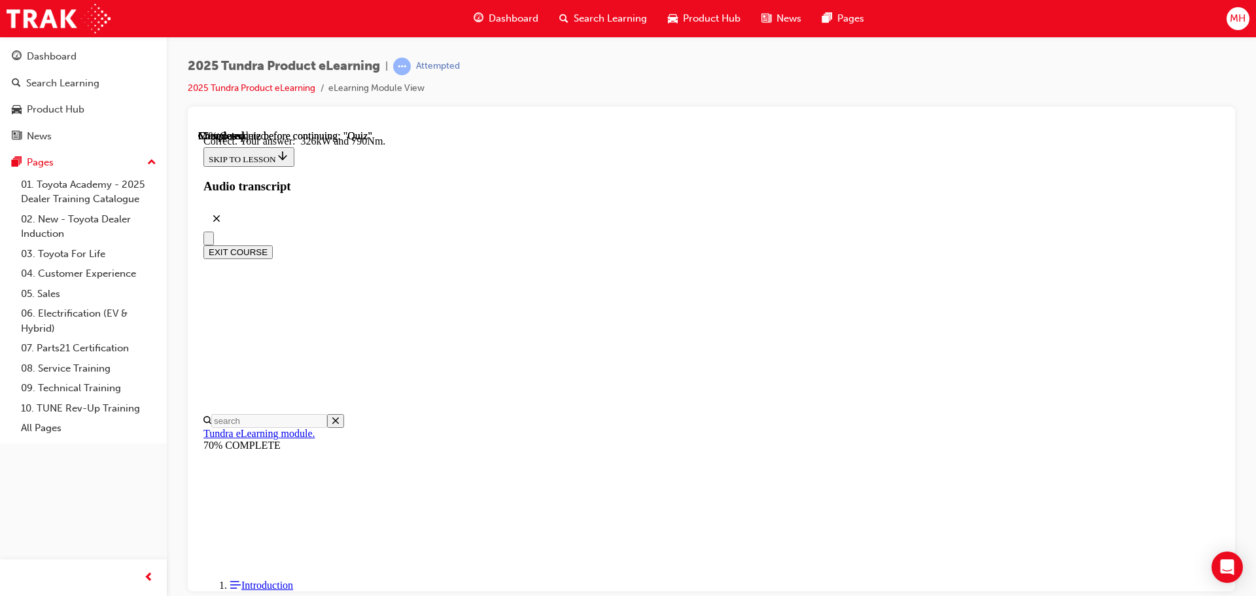
scroll to position [282, 0]
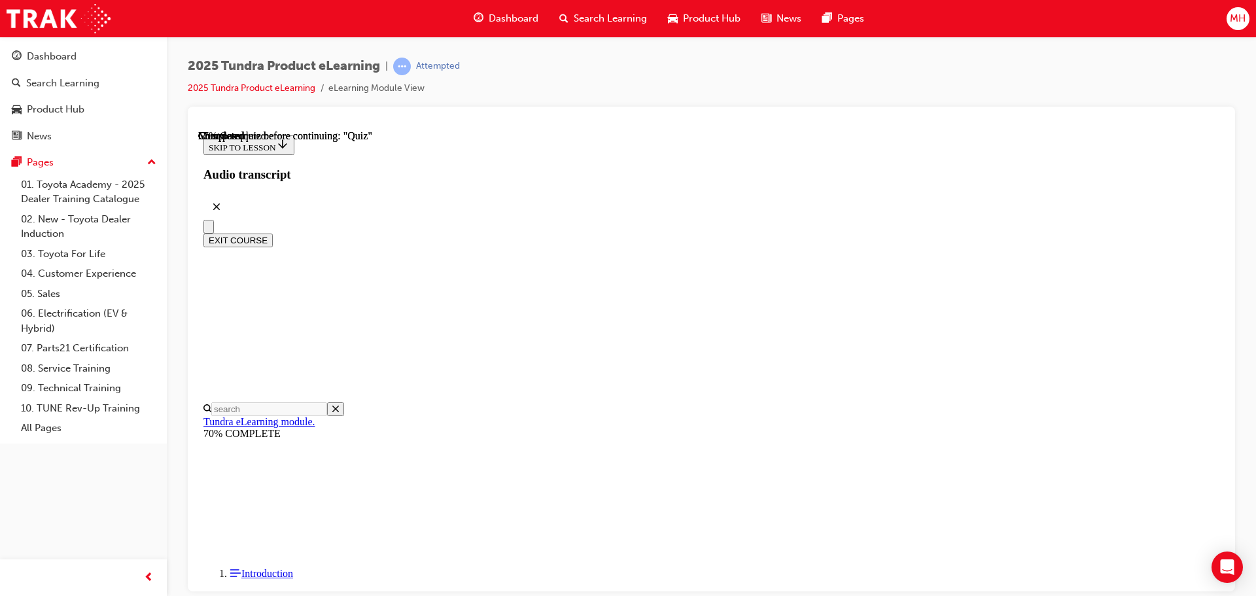
scroll to position [196, 0]
radio input "true"
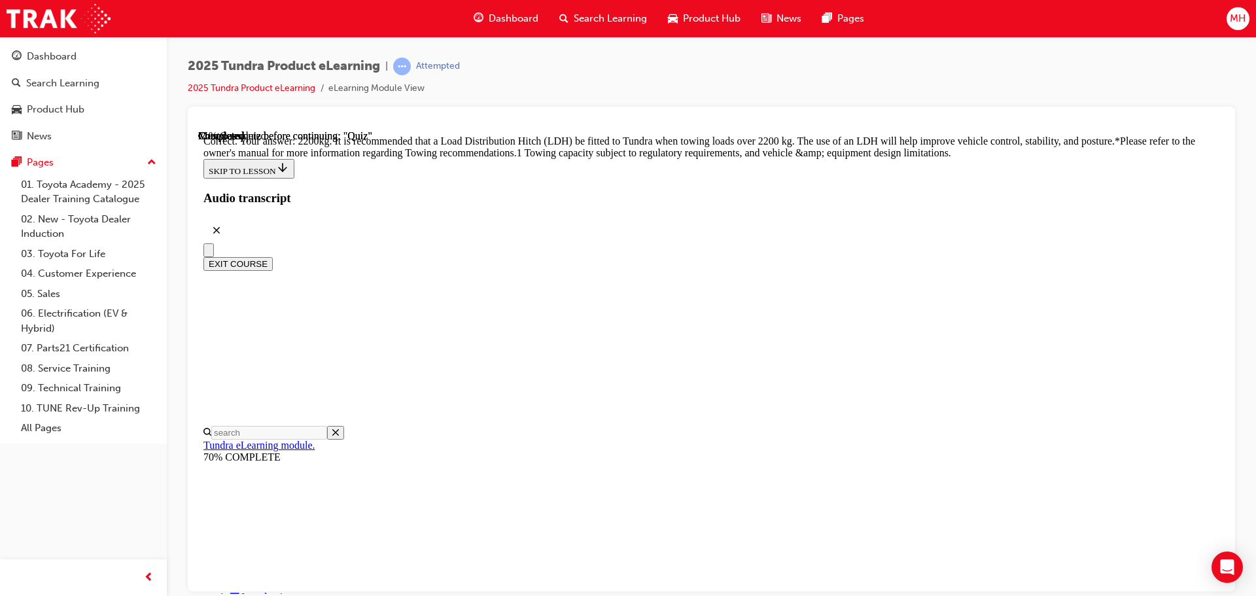
scroll to position [548, 0]
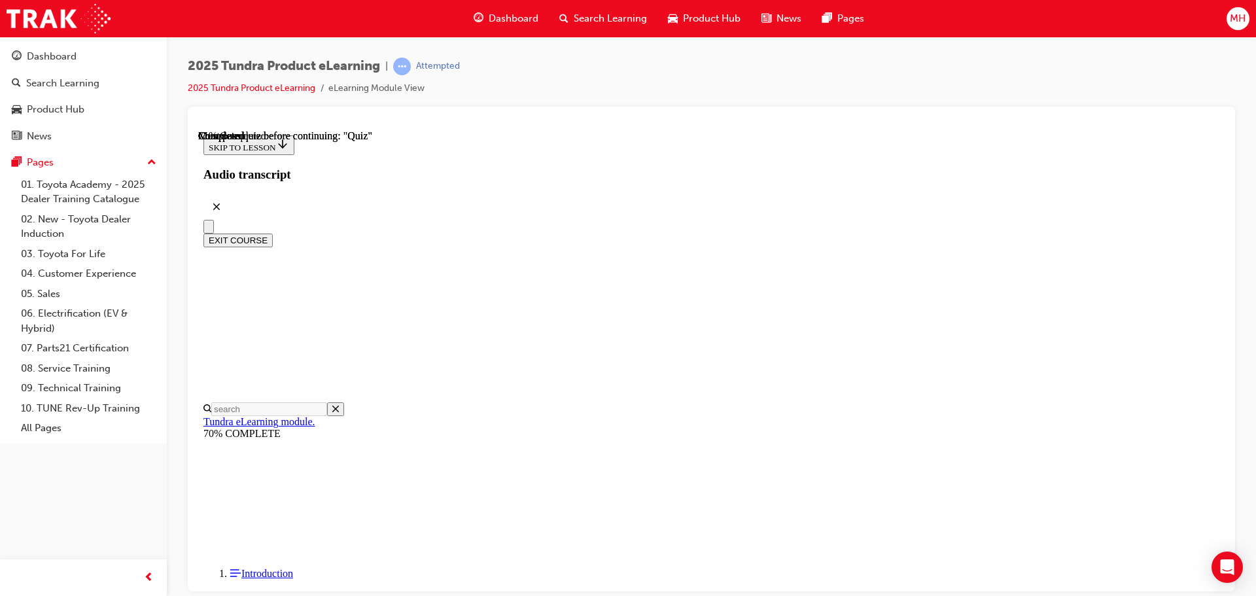
scroll to position [131, 0]
radio input "true"
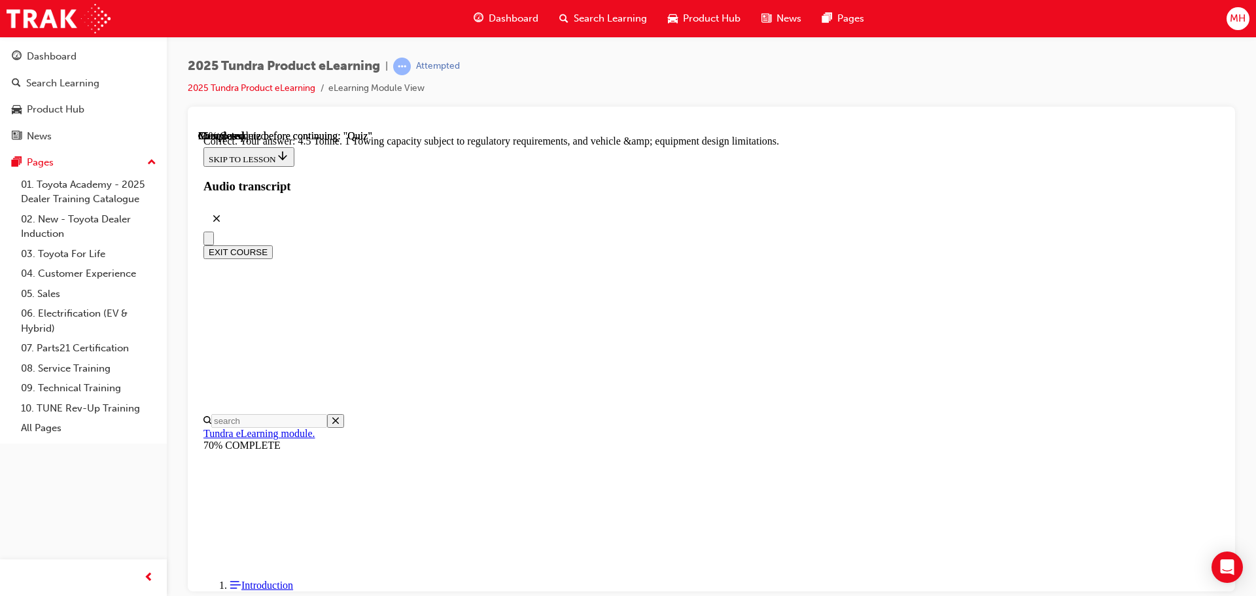
scroll to position [362, 0]
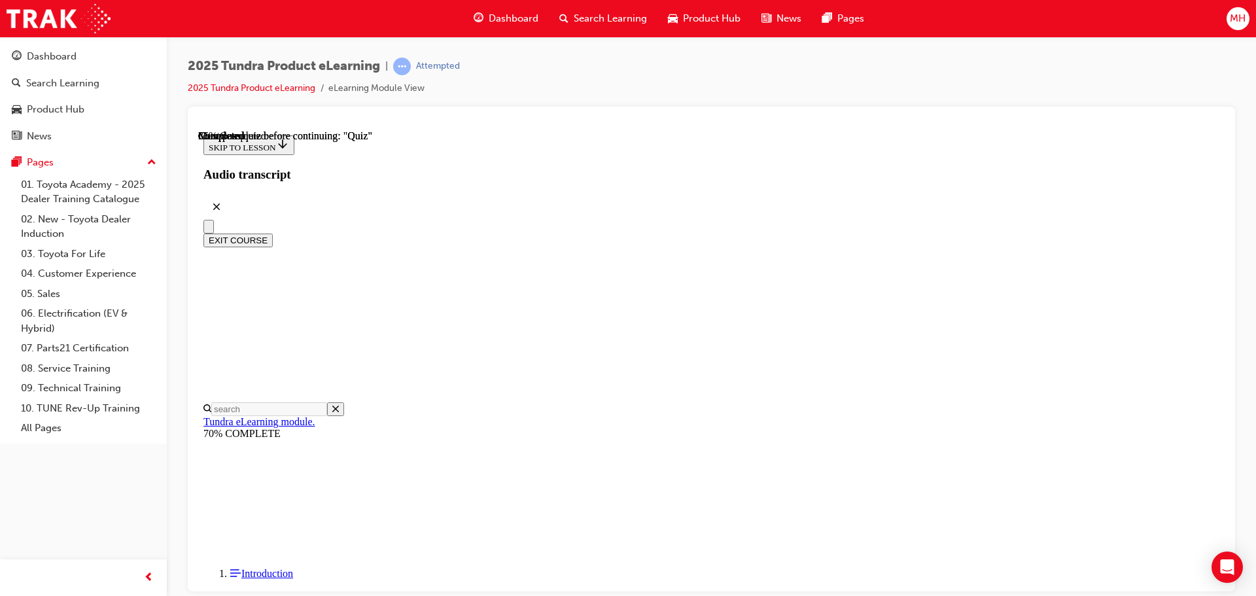
scroll to position [262, 0]
radio input "true"
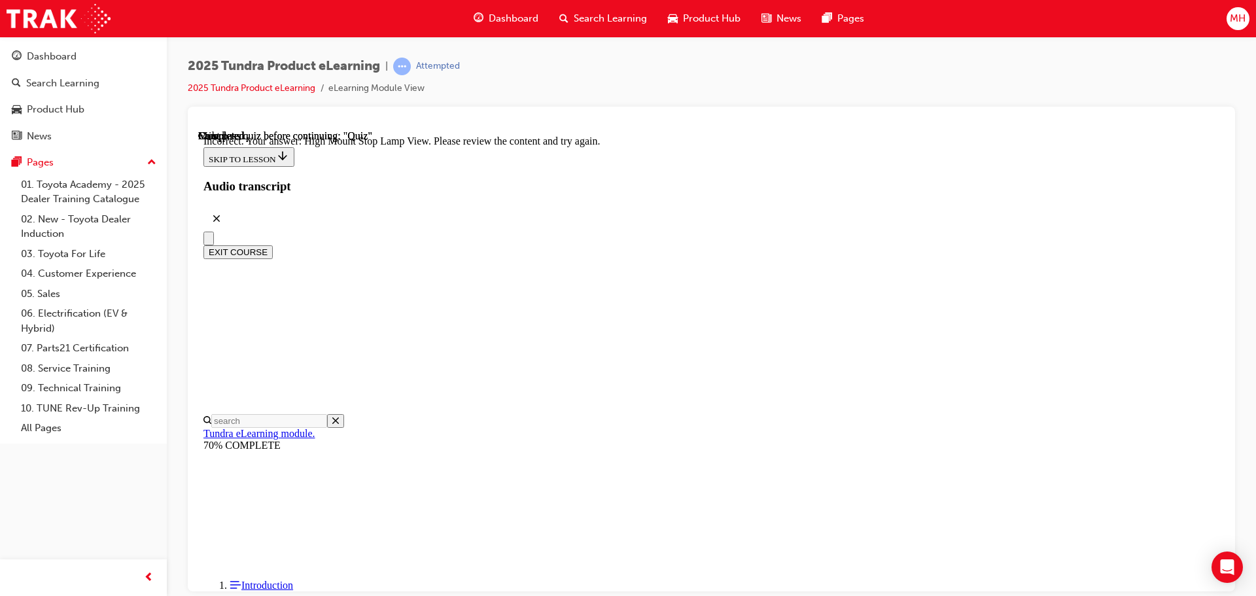
scroll to position [436, 0]
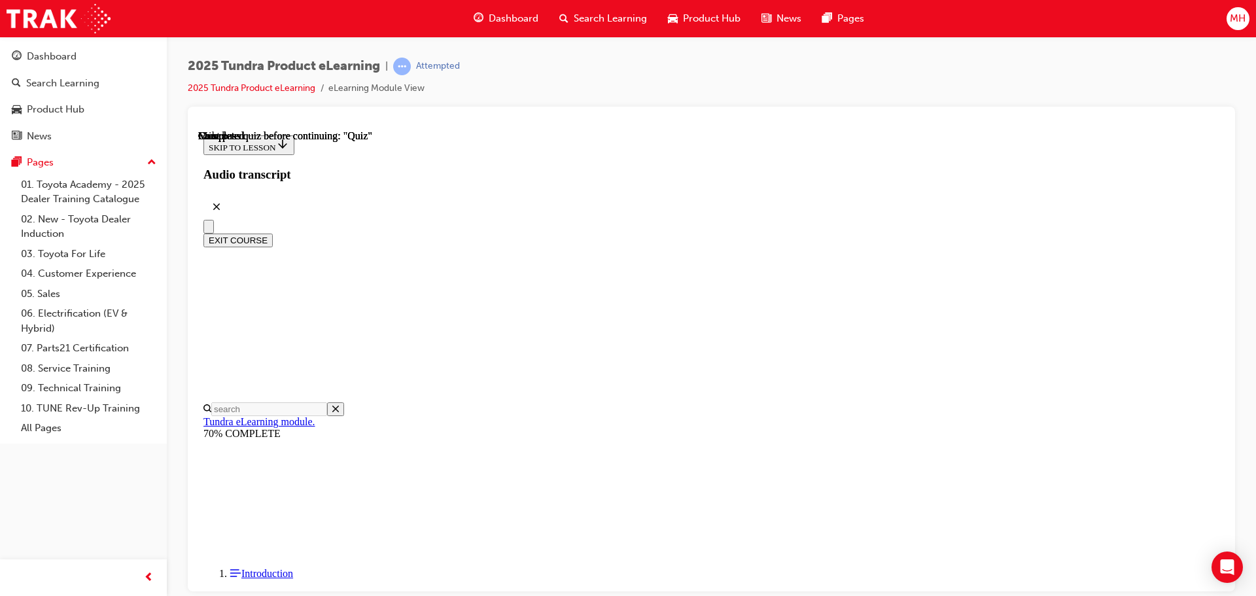
scroll to position [0, 0]
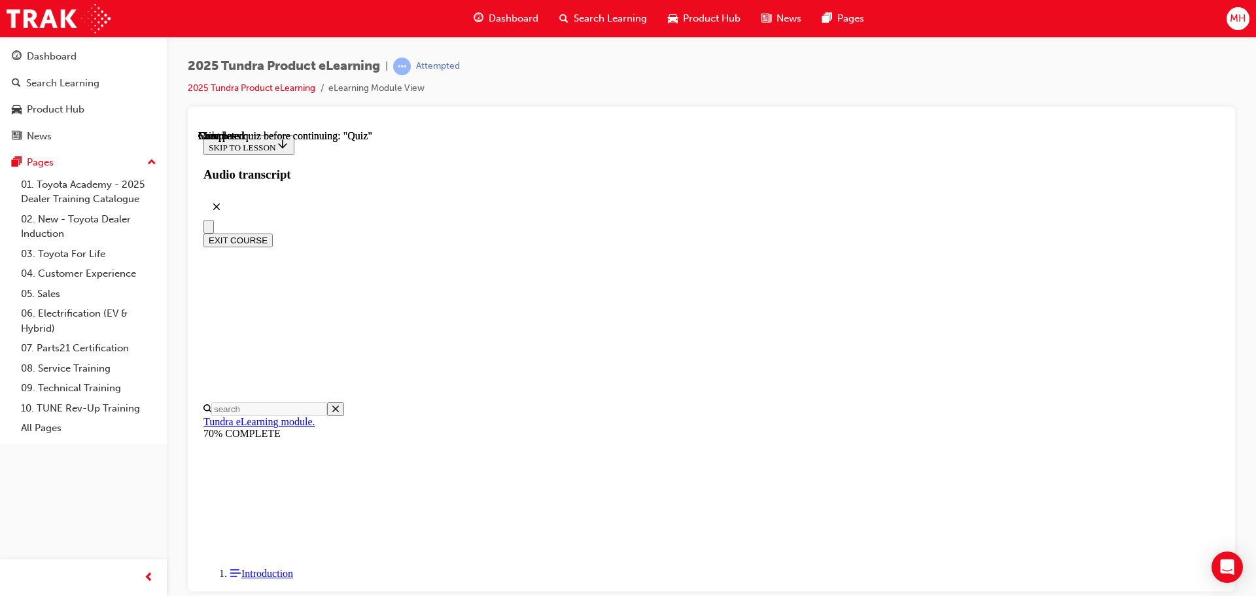
scroll to position [3049, 0]
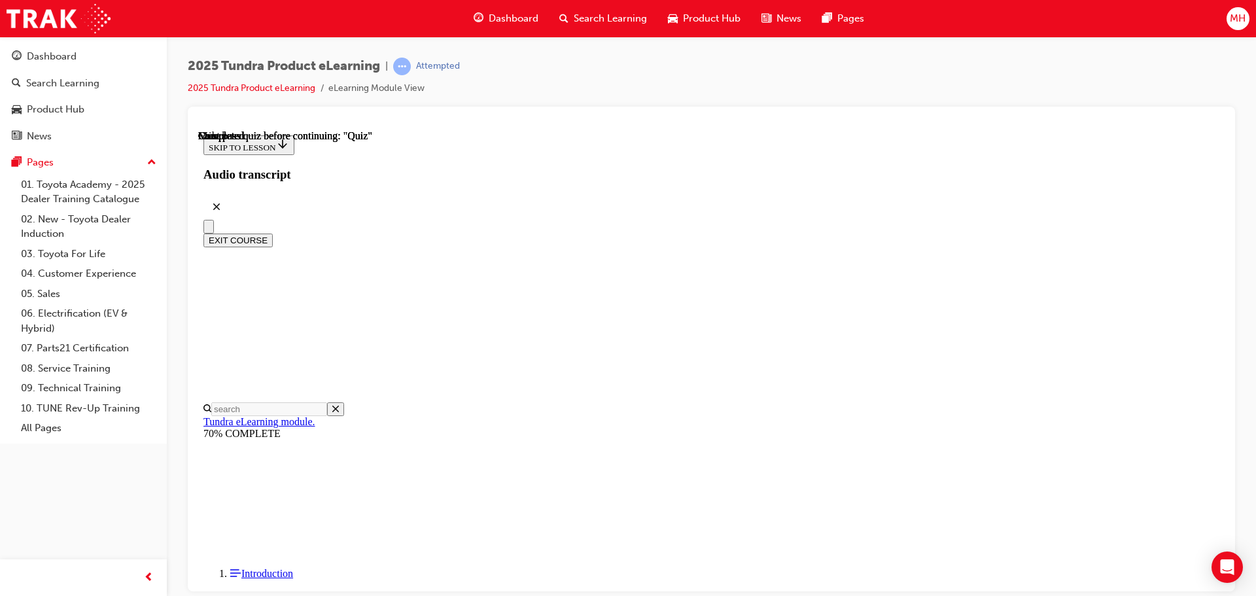
scroll to position [41, 0]
radio input "true"
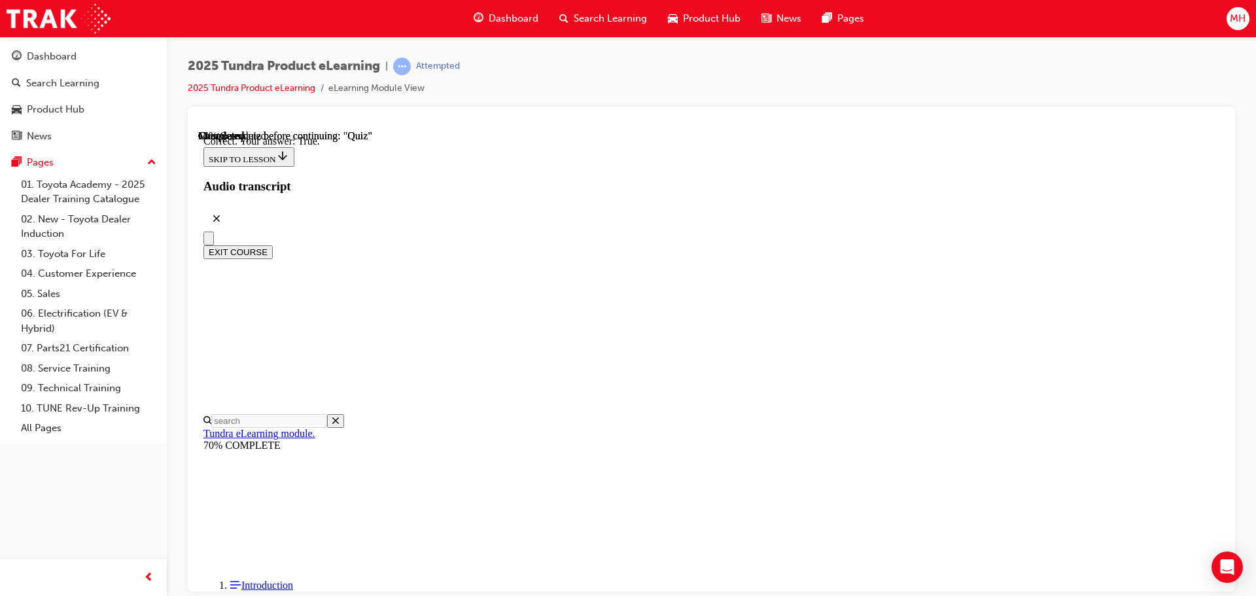
radio input "true"
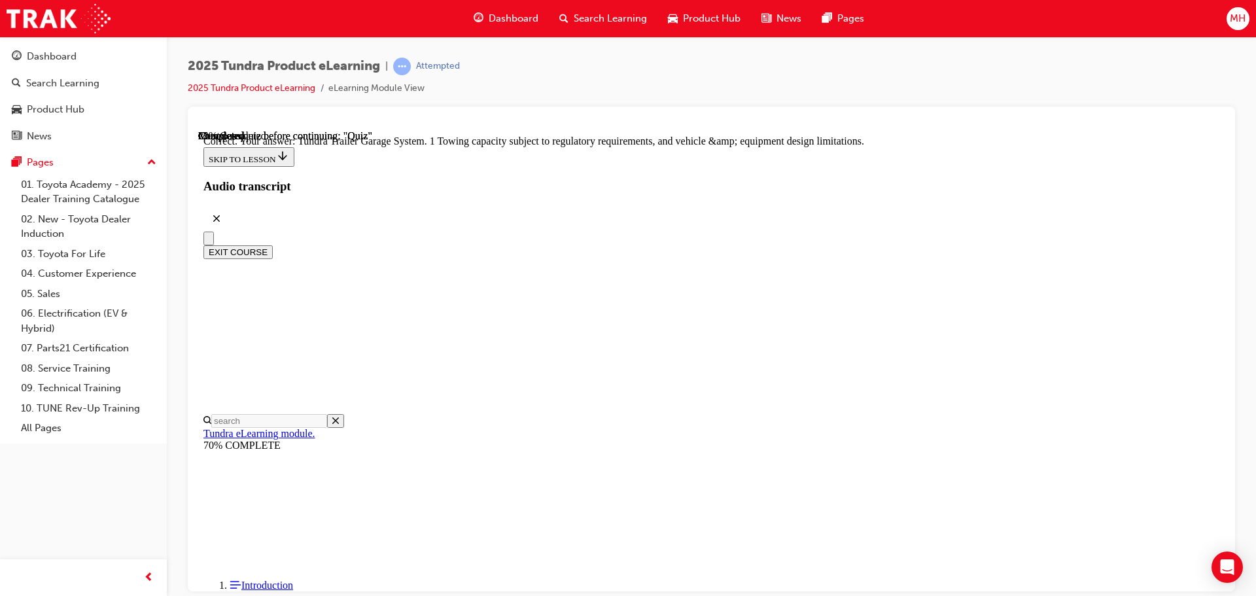
scroll to position [407, 0]
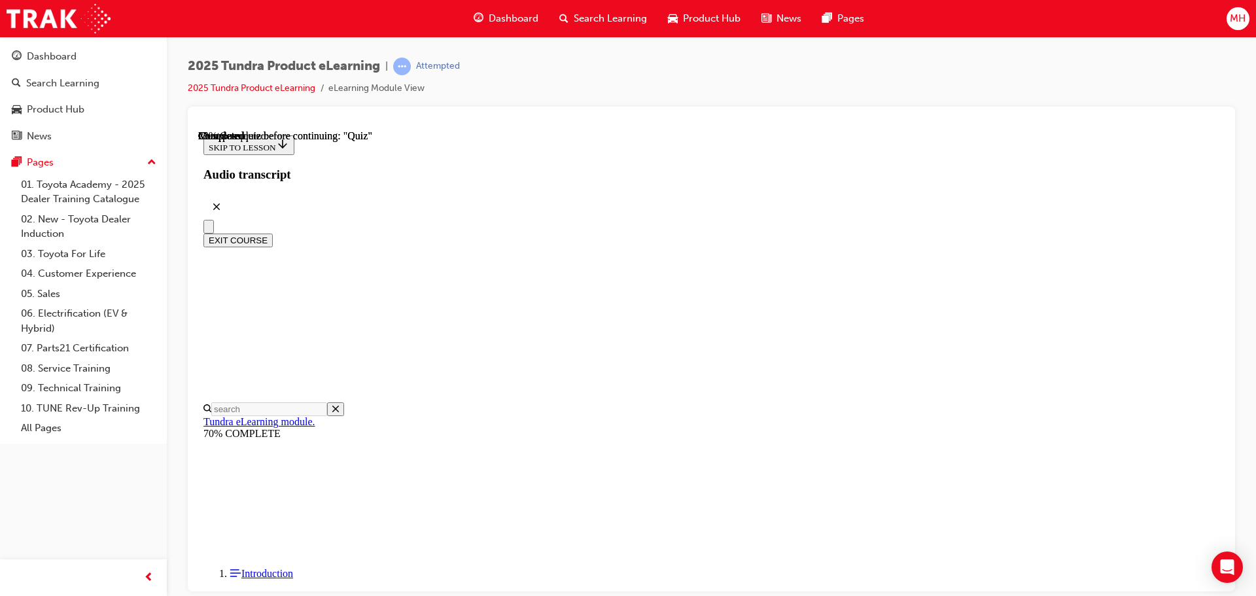
scroll to position [196, 0]
radio input "true"
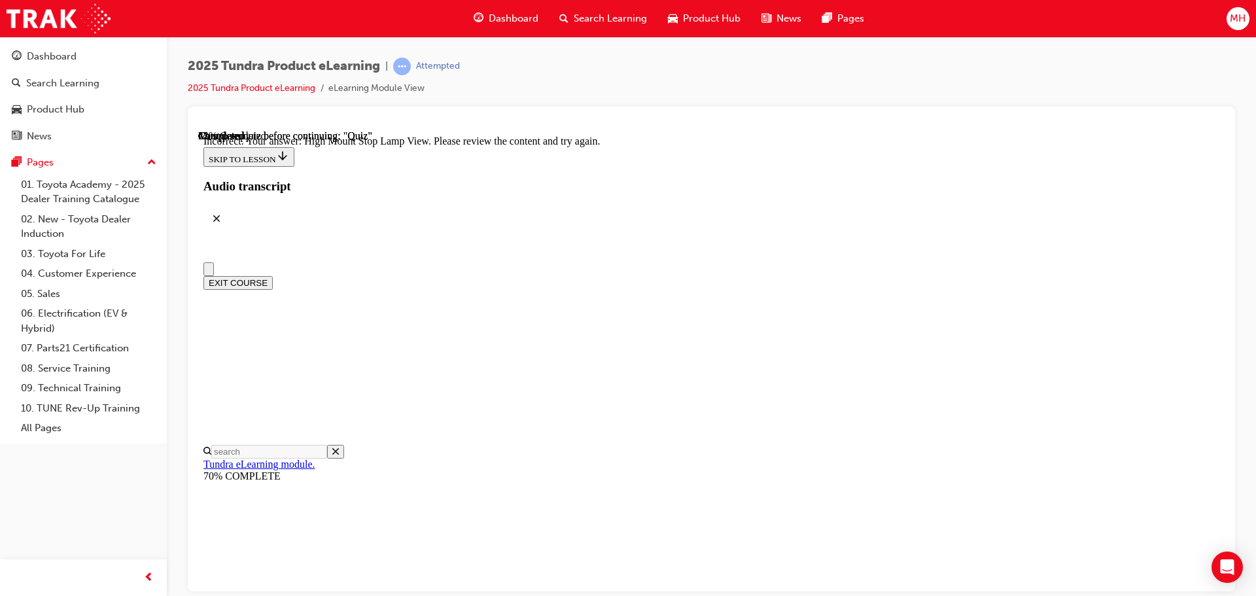
scroll to position [0, 0]
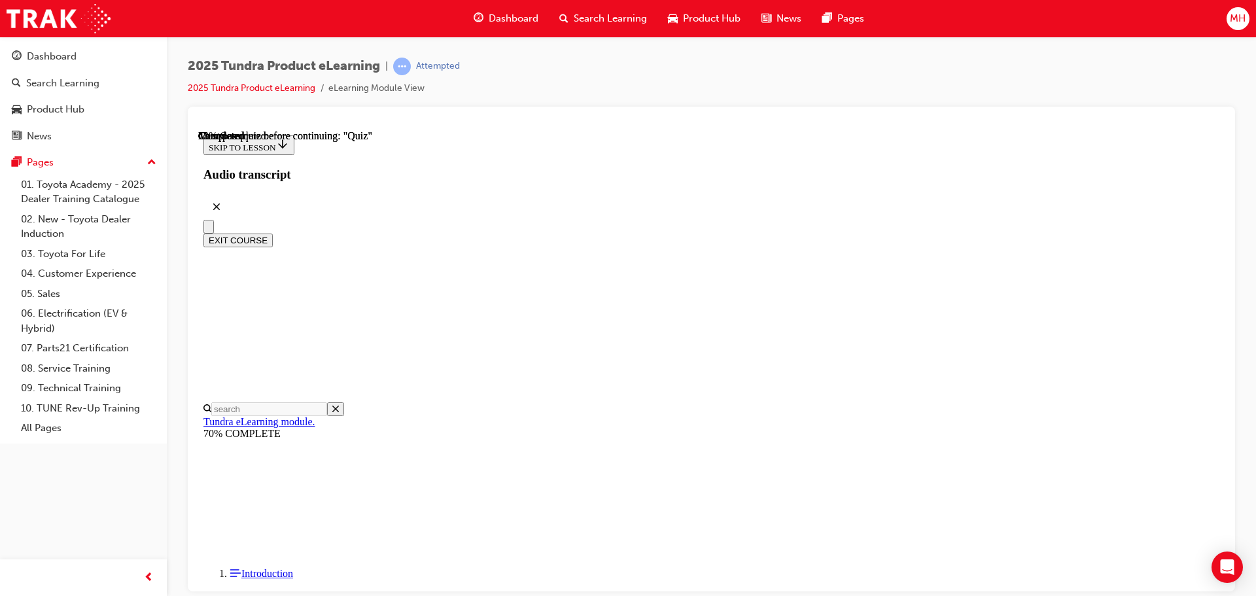
scroll to position [2853, 0]
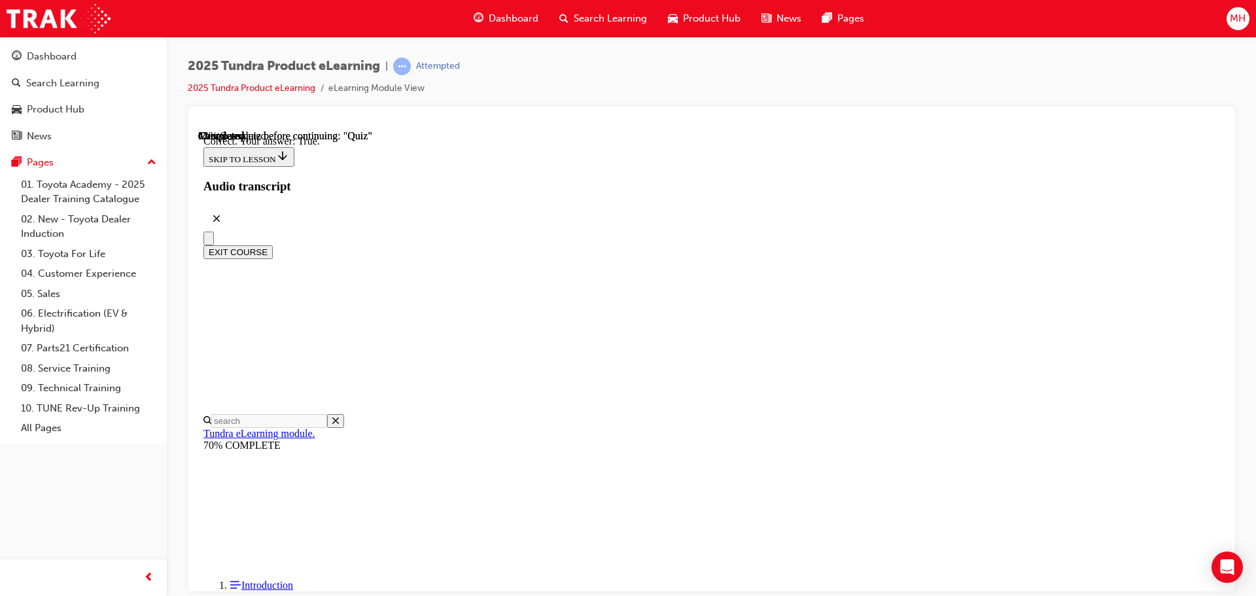
scroll to position [155, 0]
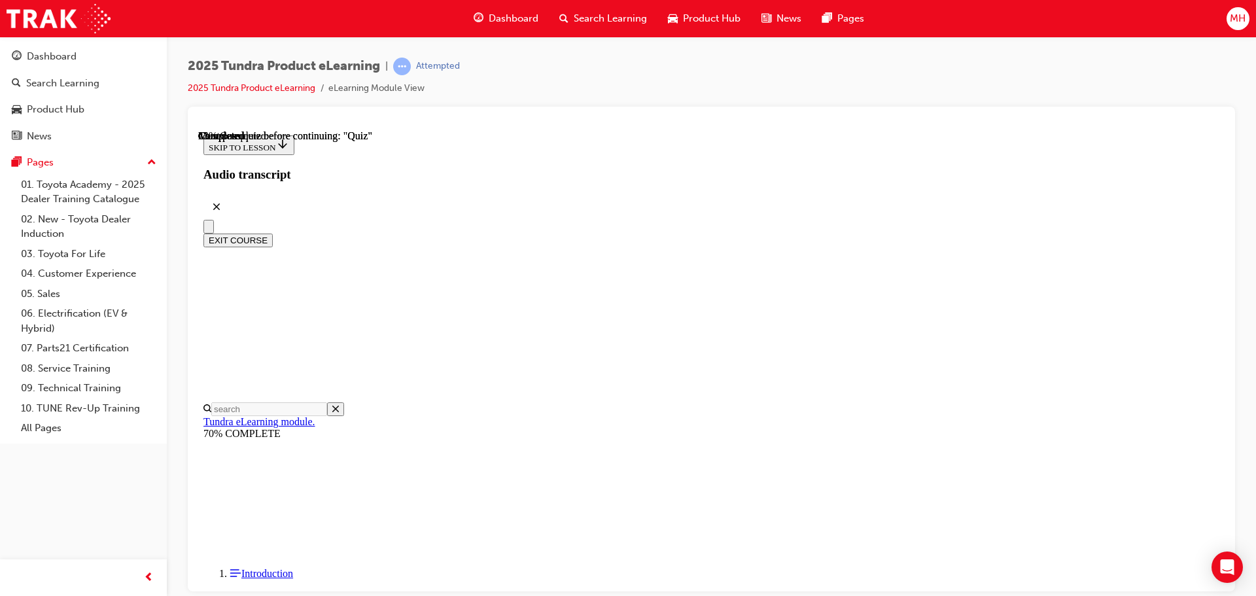
scroll to position [132, 0]
radio input "true"
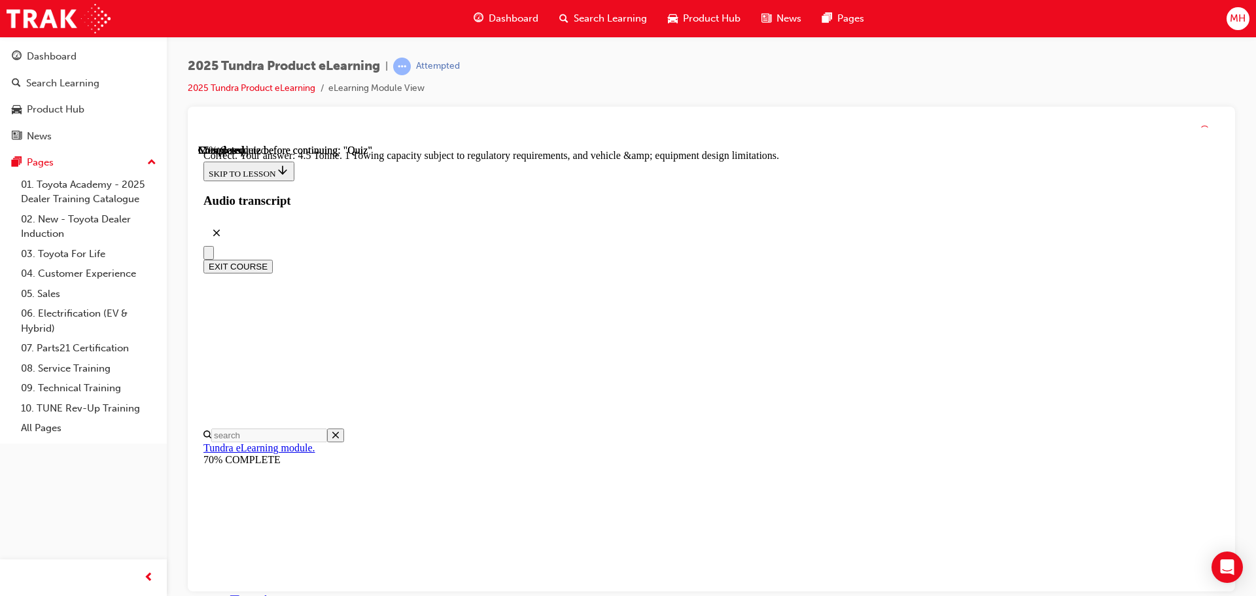
scroll to position [362, 0]
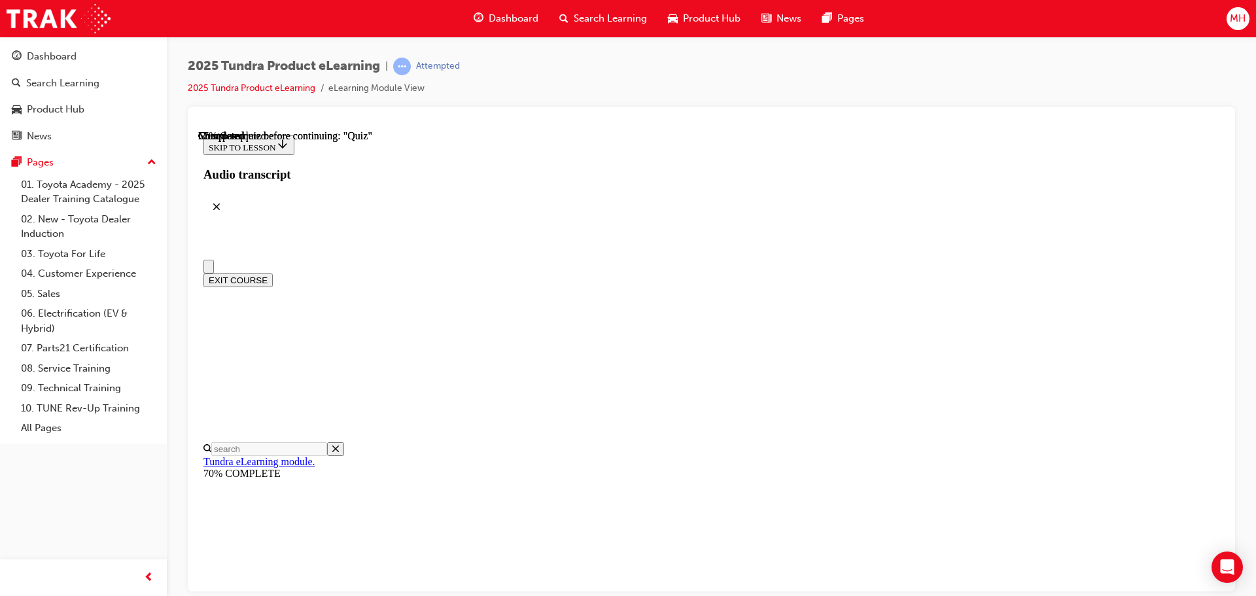
scroll to position [65, 0]
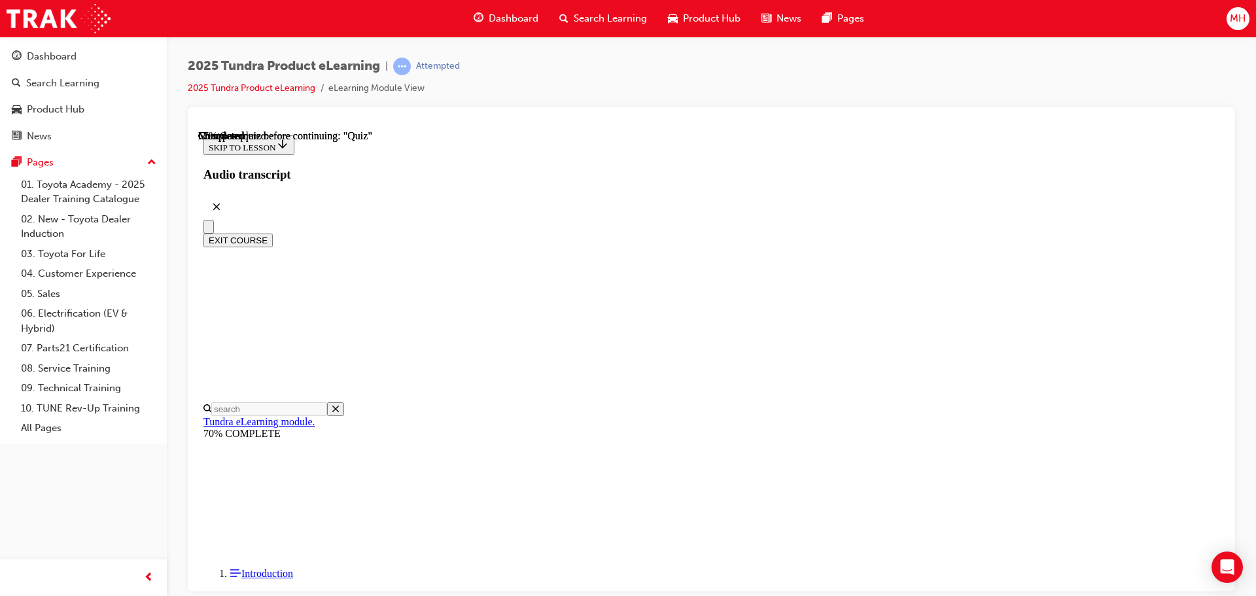
radio input "true"
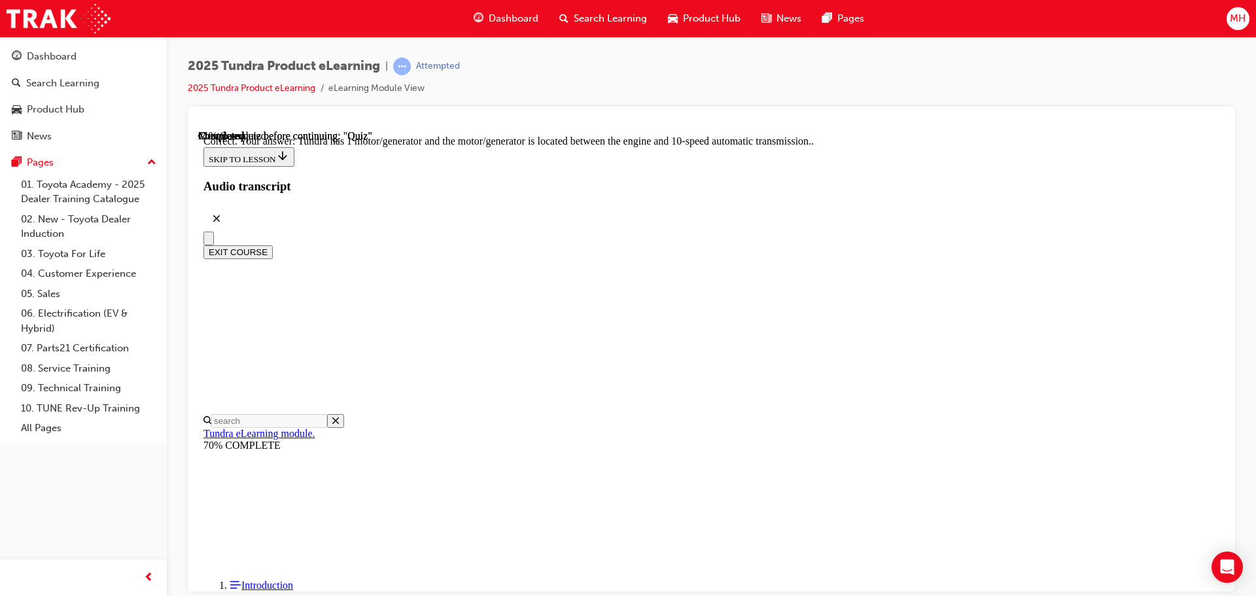
scroll to position [256, 0]
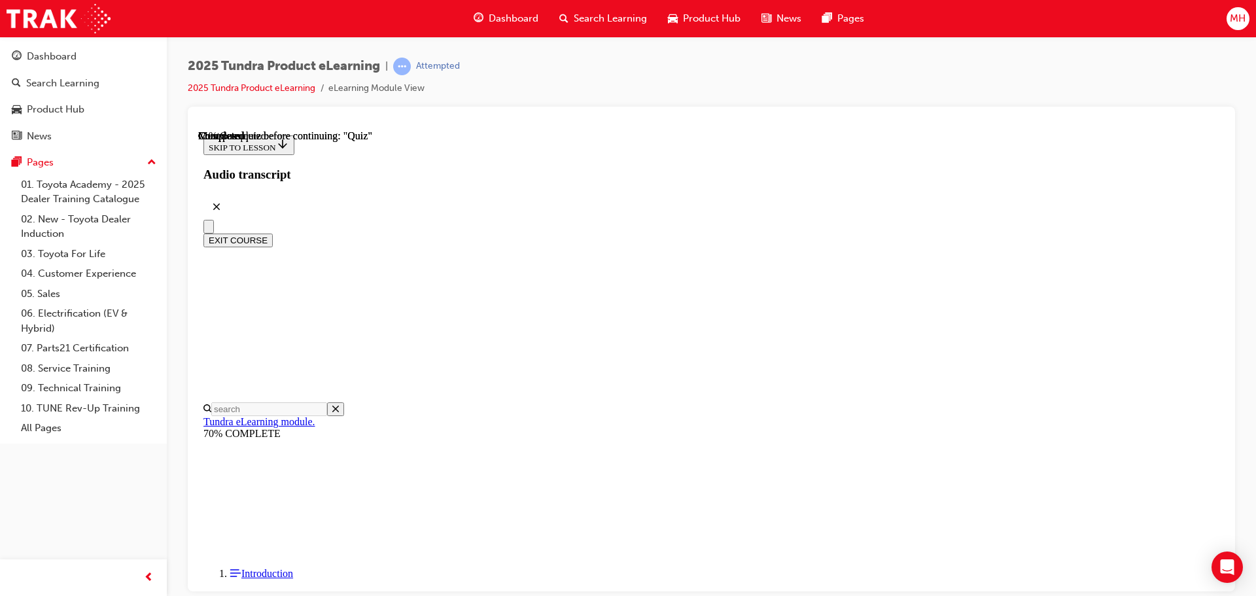
radio input "true"
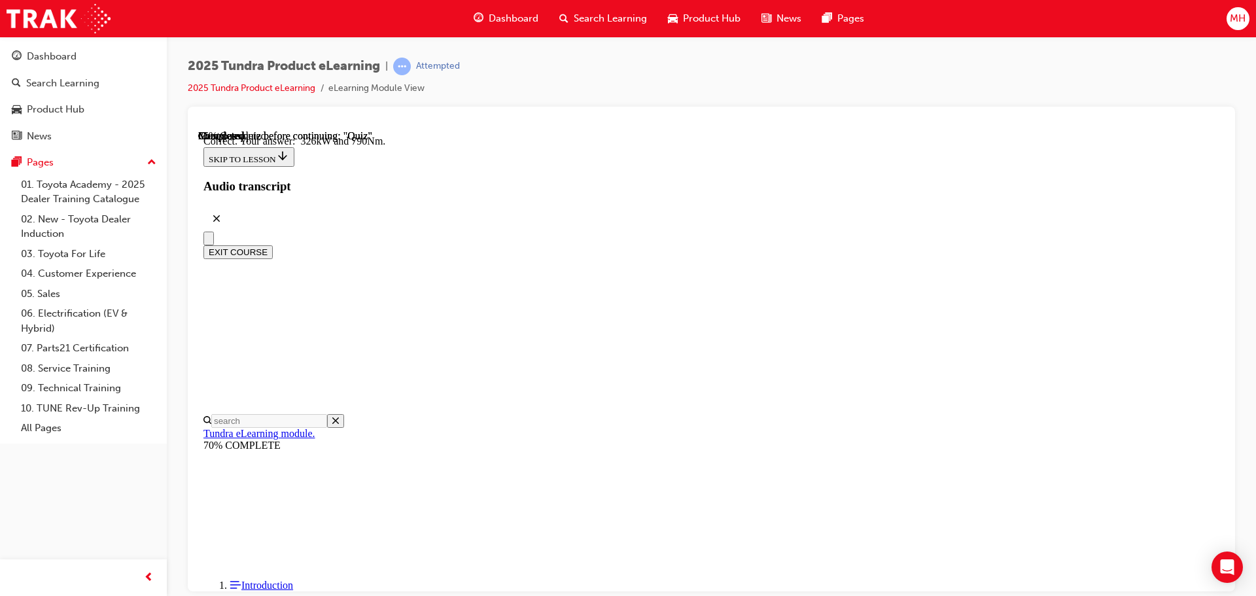
scroll to position [282, 0]
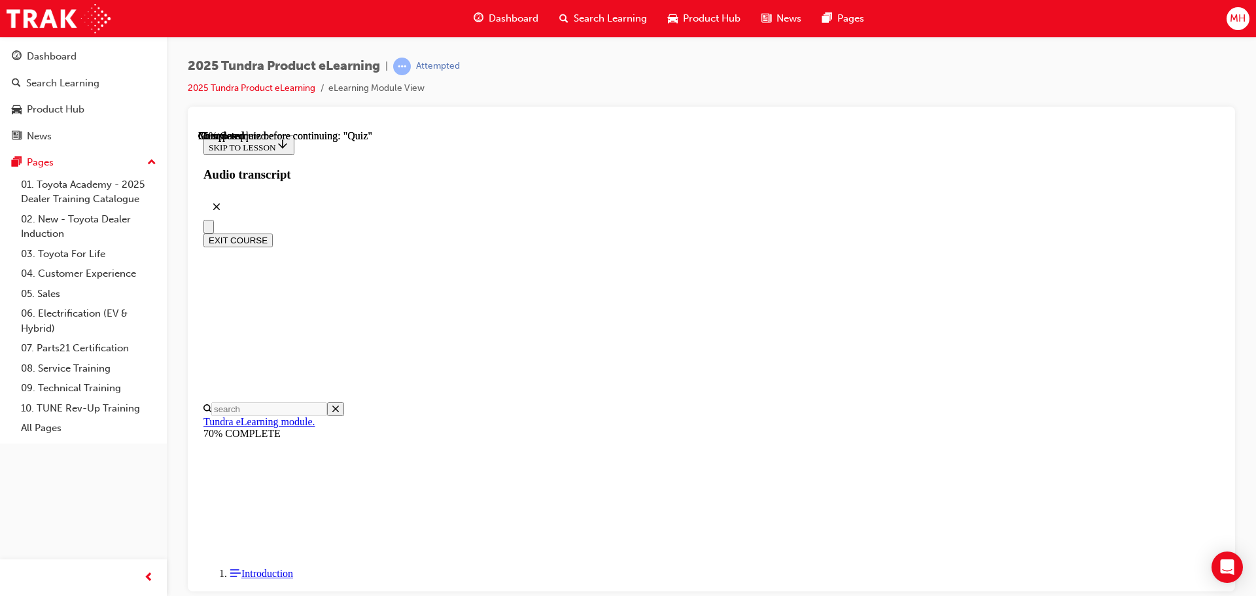
scroll to position [259, 0]
radio input "true"
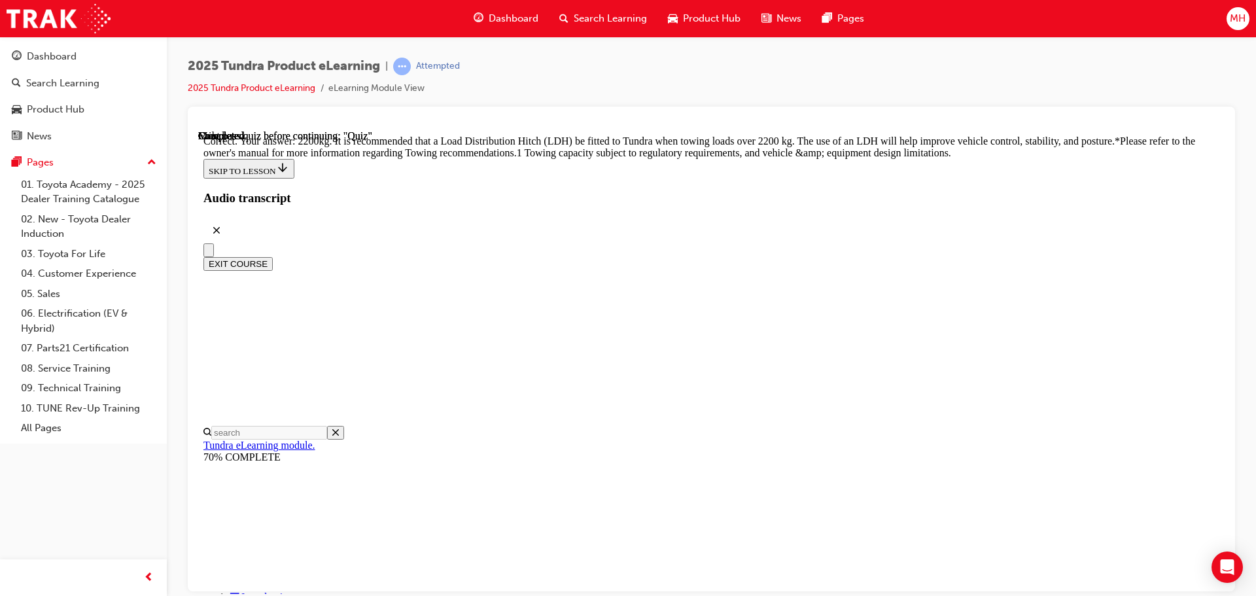
scroll to position [548, 0]
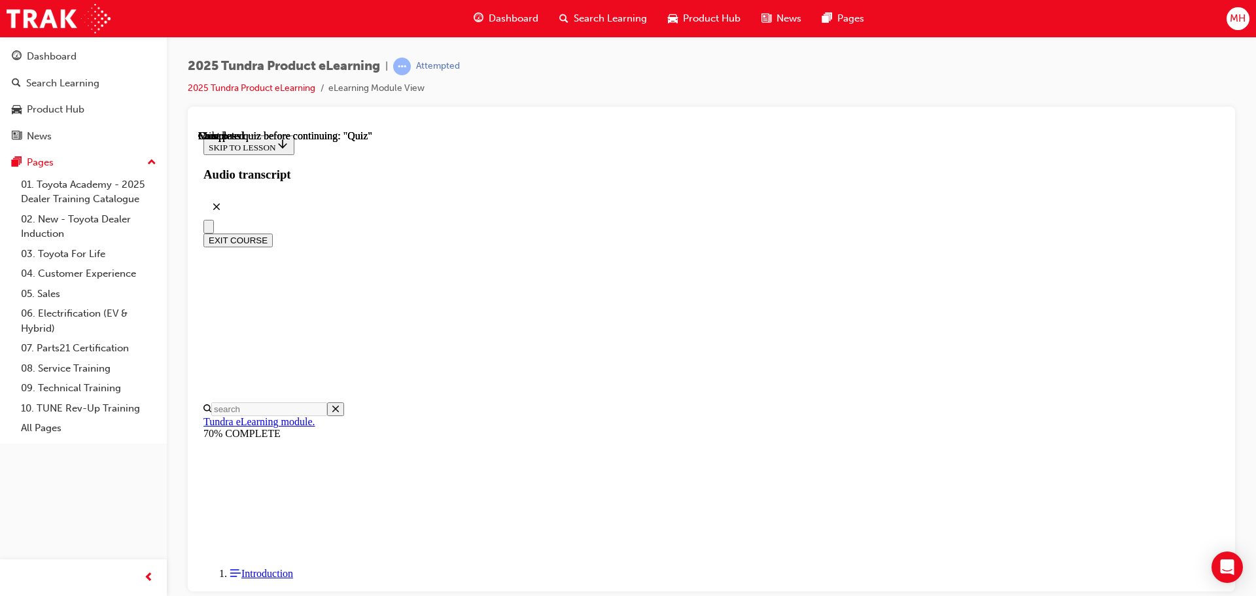
scroll to position [247, 0]
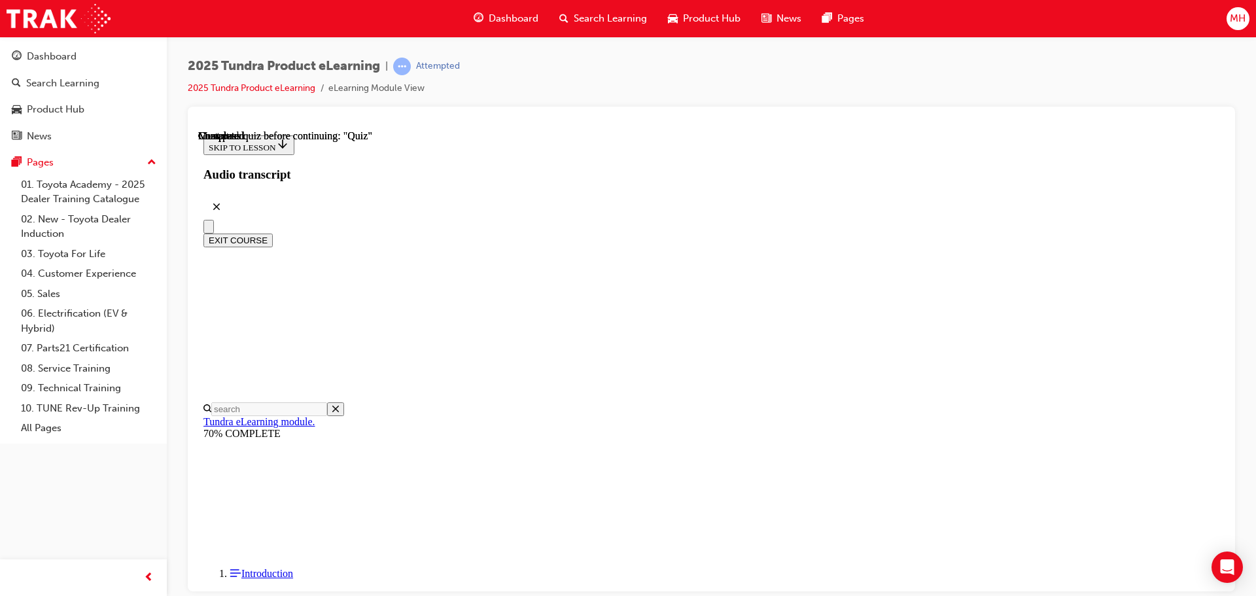
radio input "true"
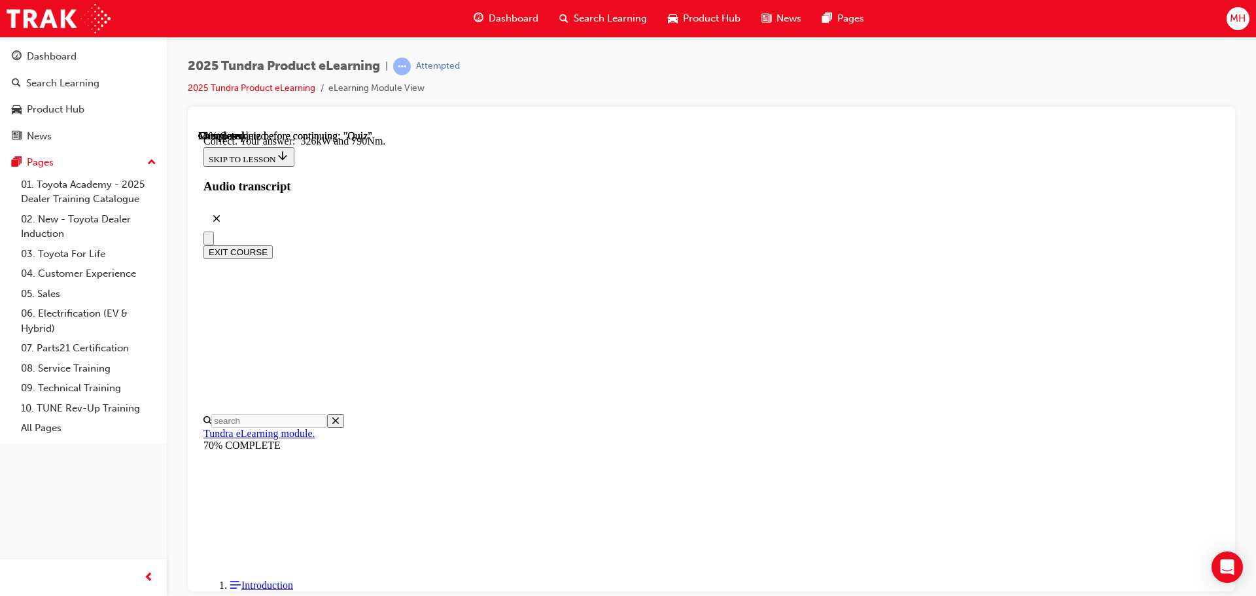
radio input "true"
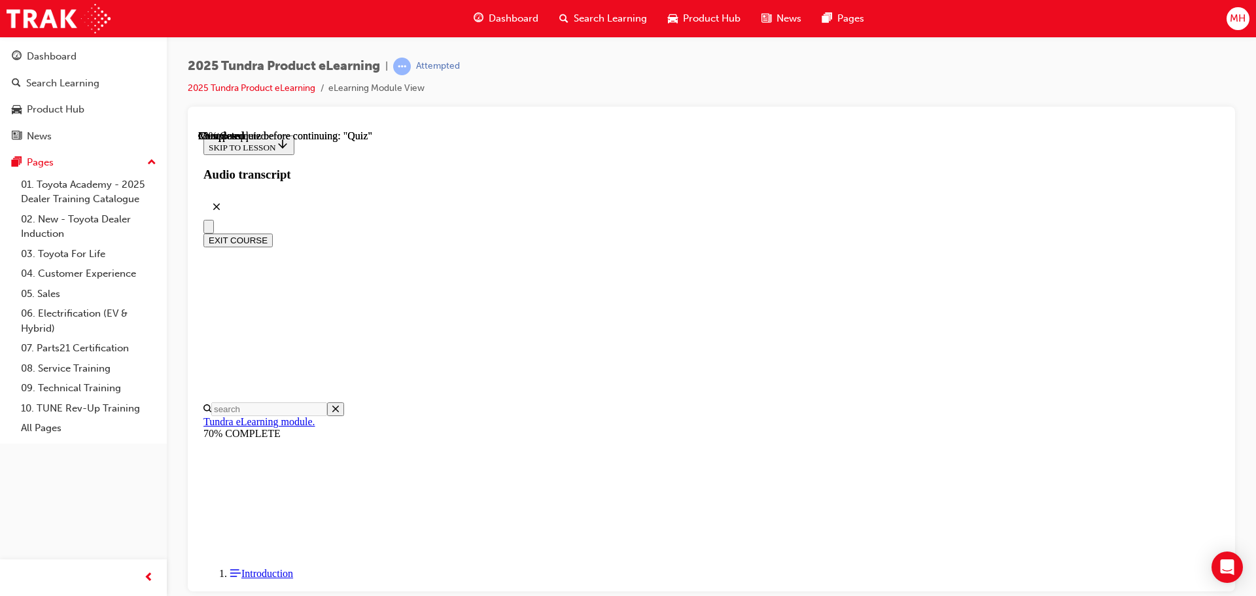
scroll to position [132, 0]
radio input "true"
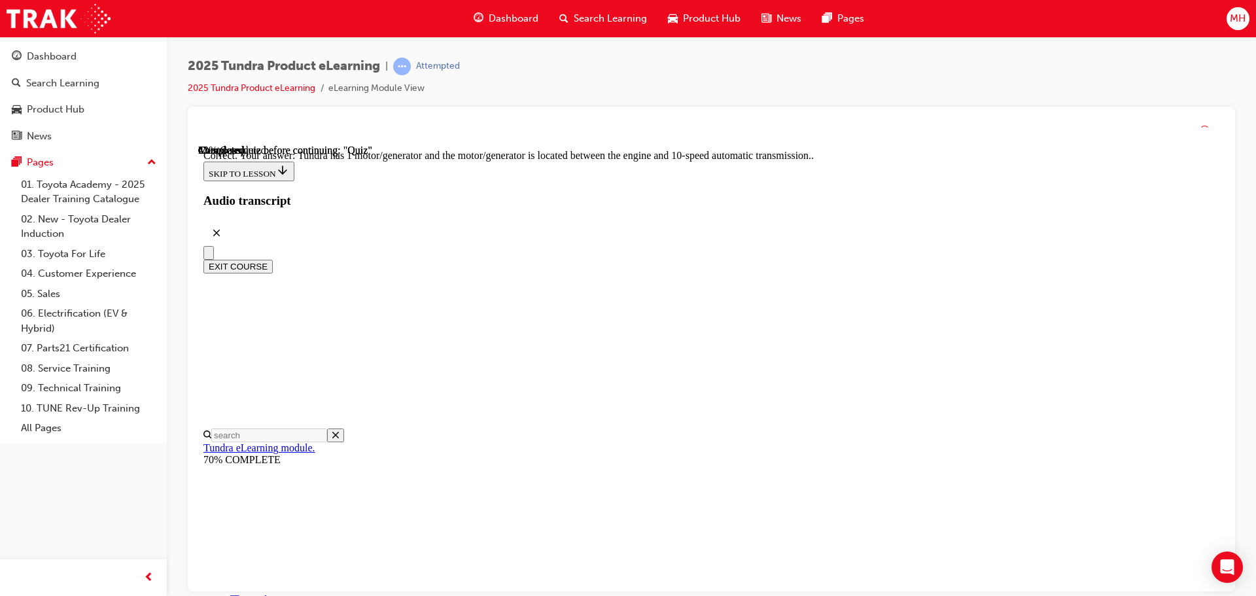
scroll to position [256, 0]
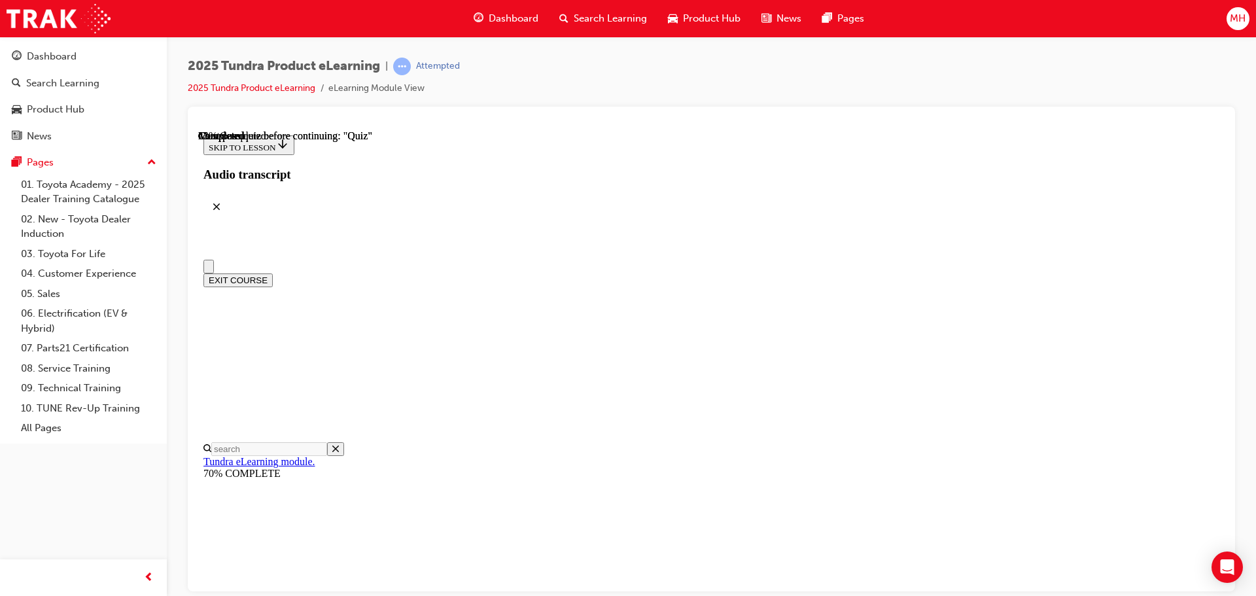
scroll to position [0, 0]
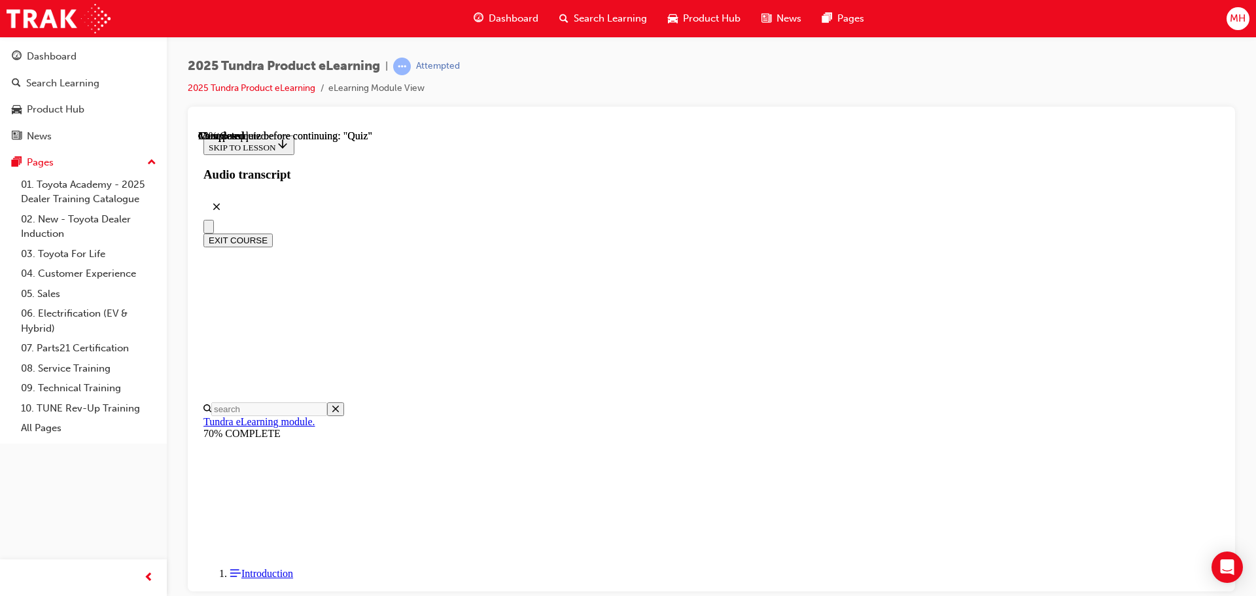
radio input "true"
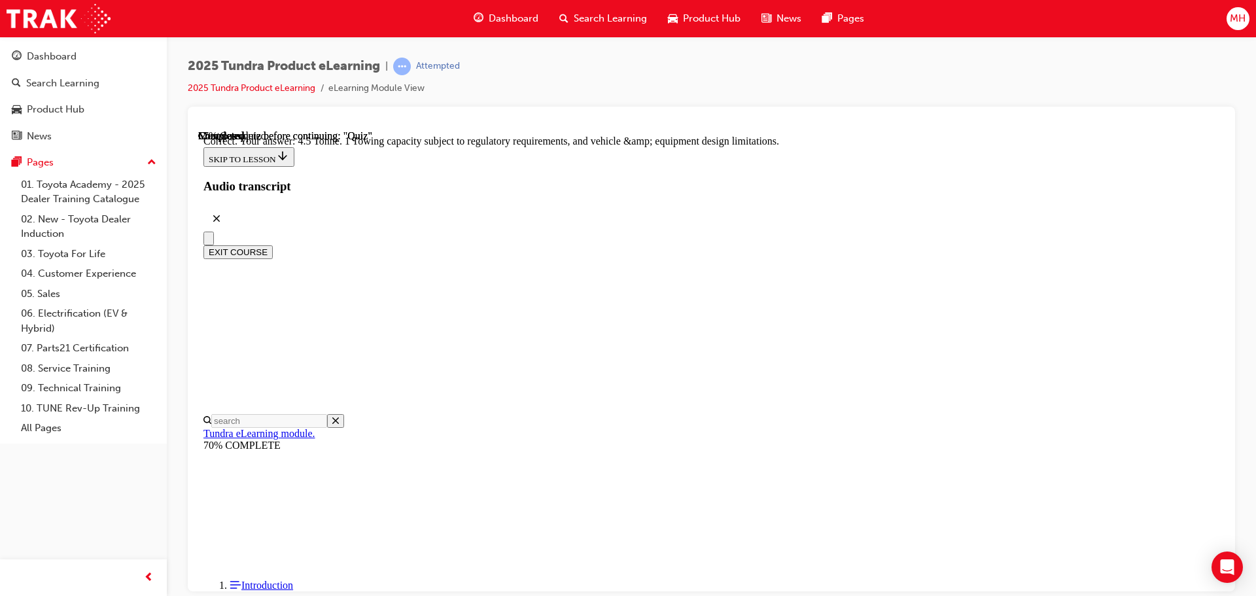
scroll to position [362, 0]
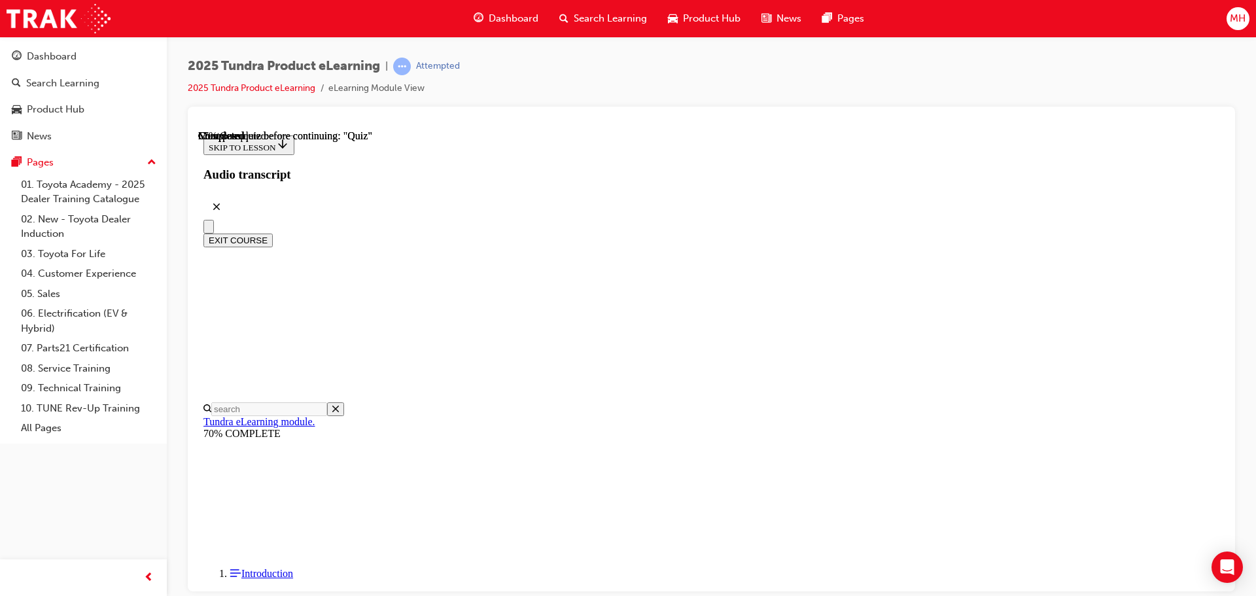
scroll to position [196, 0]
radio input "true"
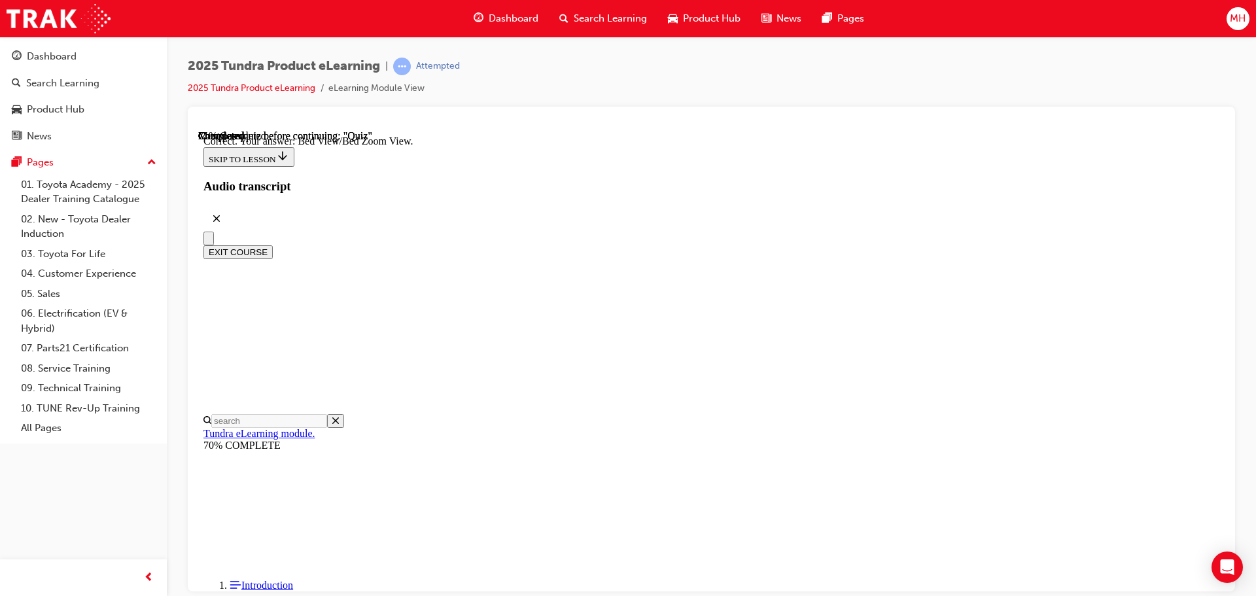
scroll to position [371, 0]
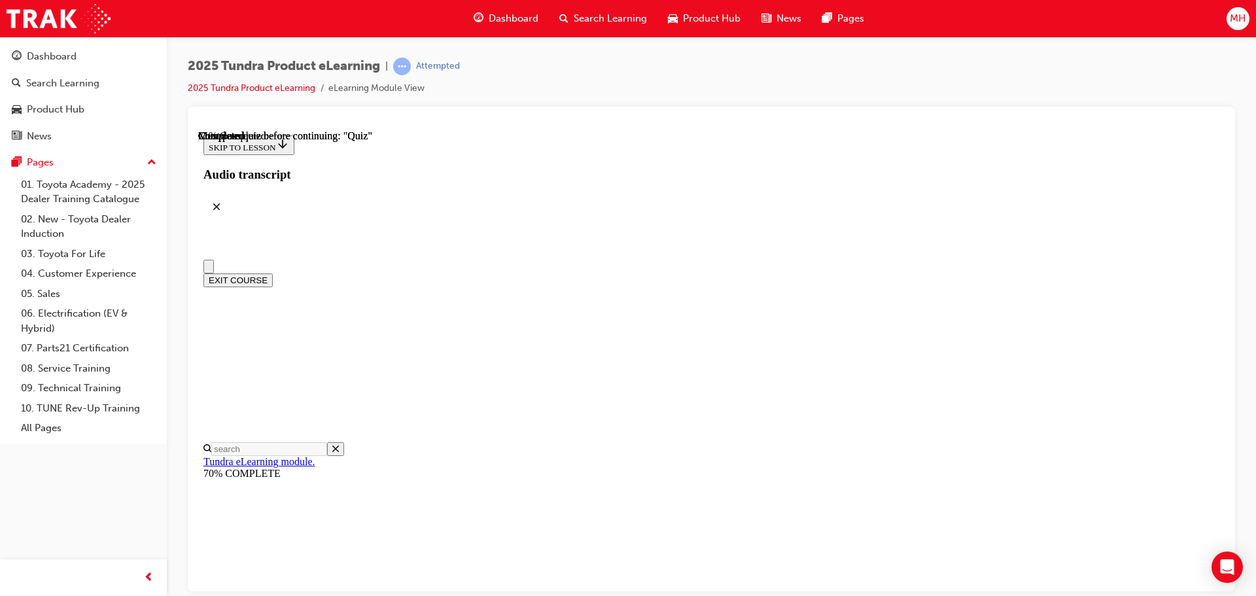
scroll to position [131, 0]
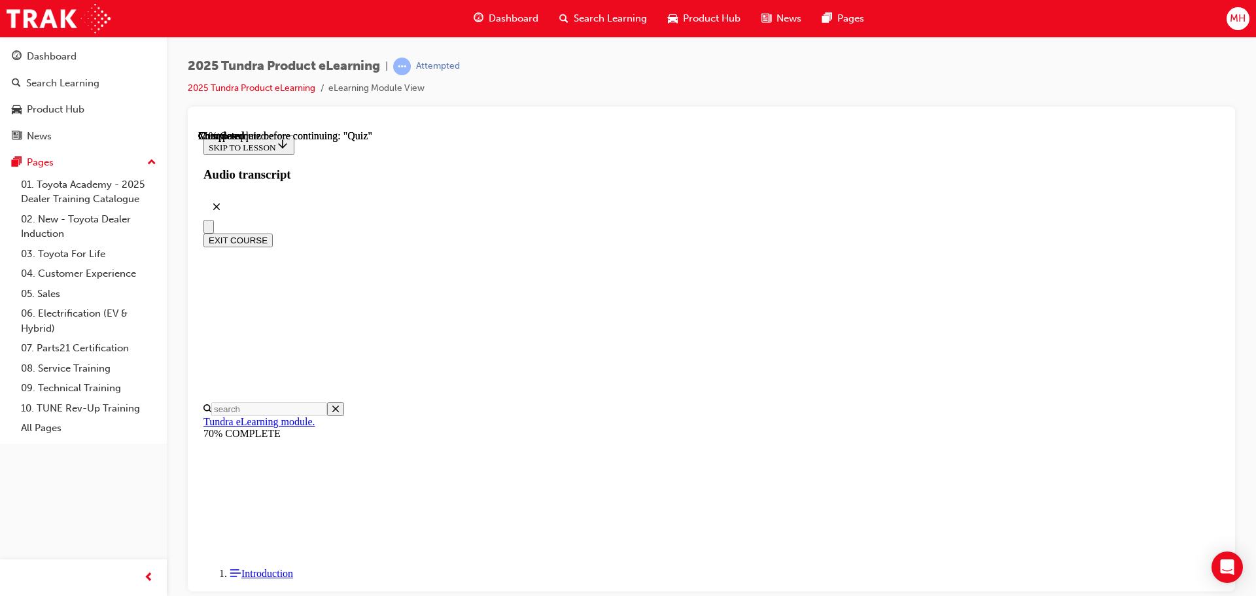
radio input "true"
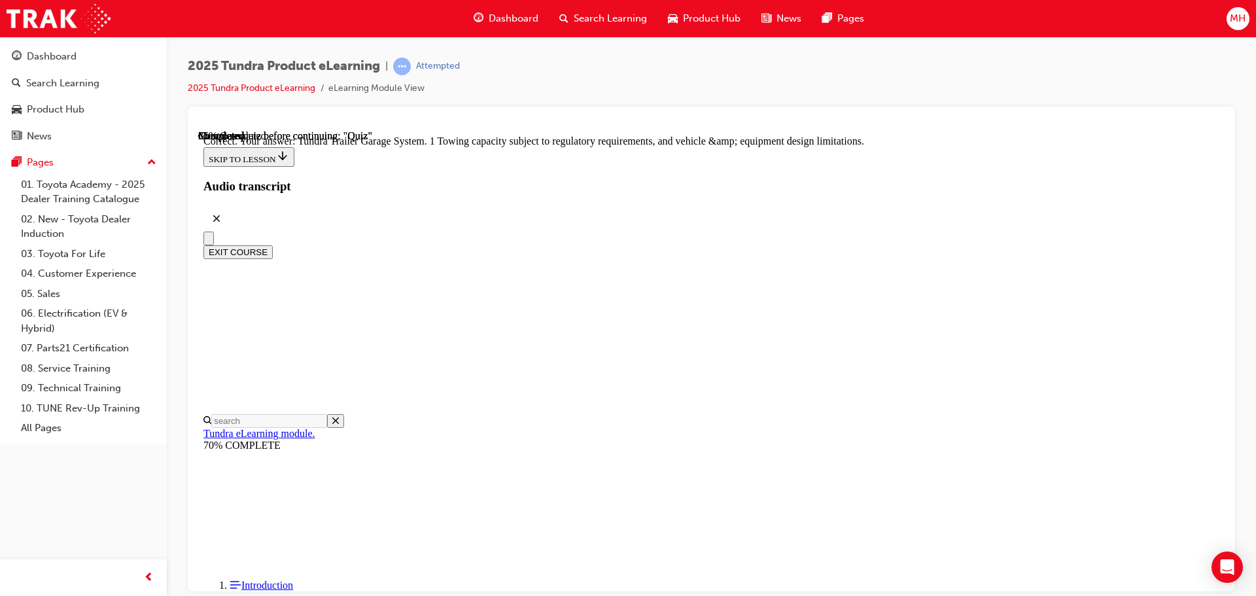
scroll to position [407, 0]
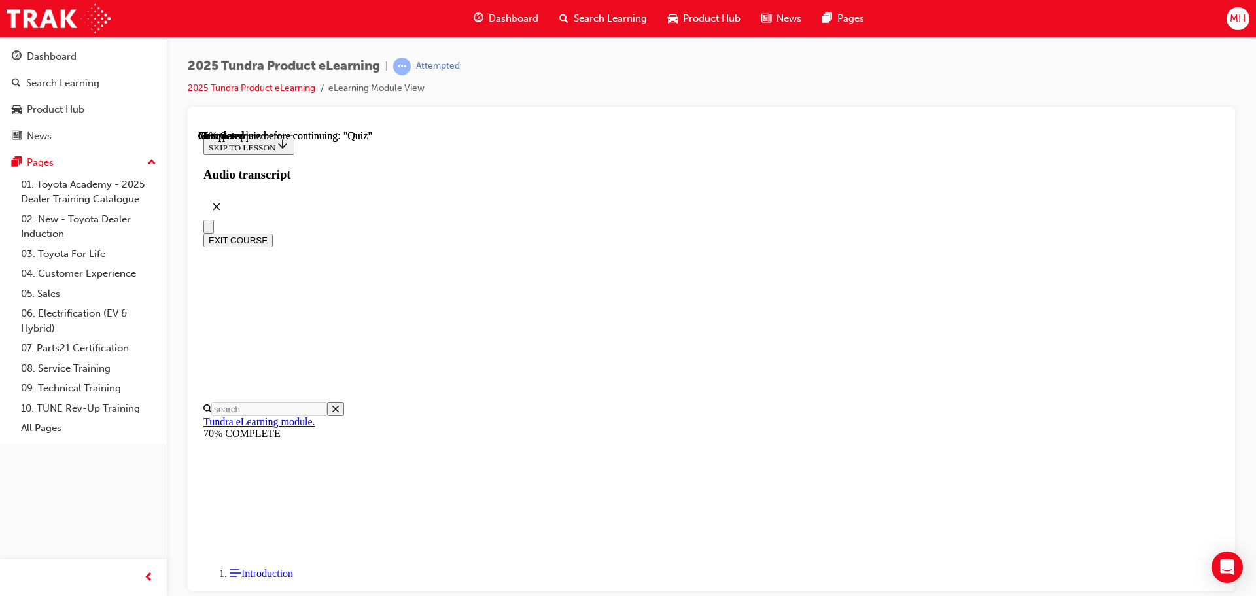
radio input "true"
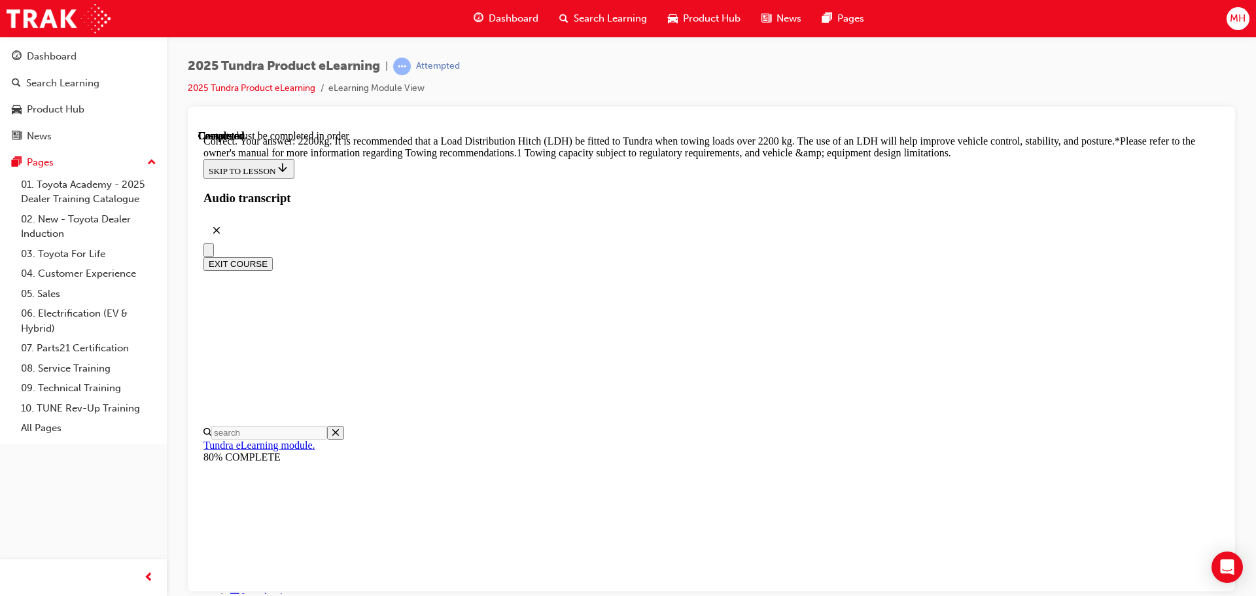
scroll to position [548, 0]
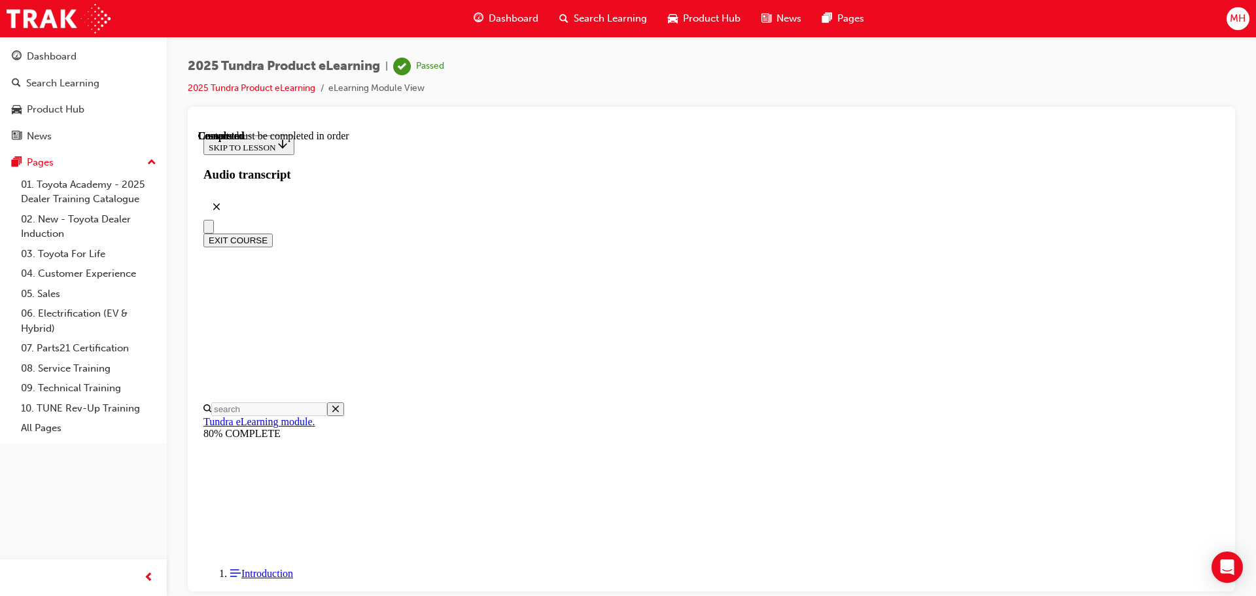
scroll to position [247, 0]
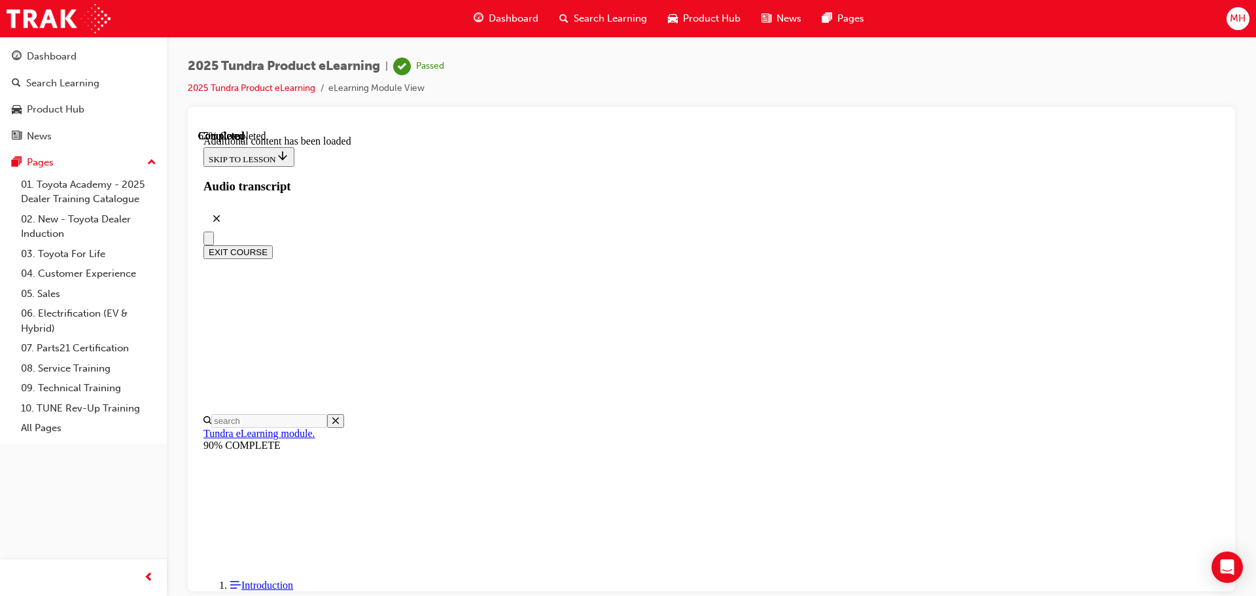
scroll to position [1452, 0]
click at [273, 245] on button "EXIT COURSE" at bounding box center [237, 252] width 69 height 14
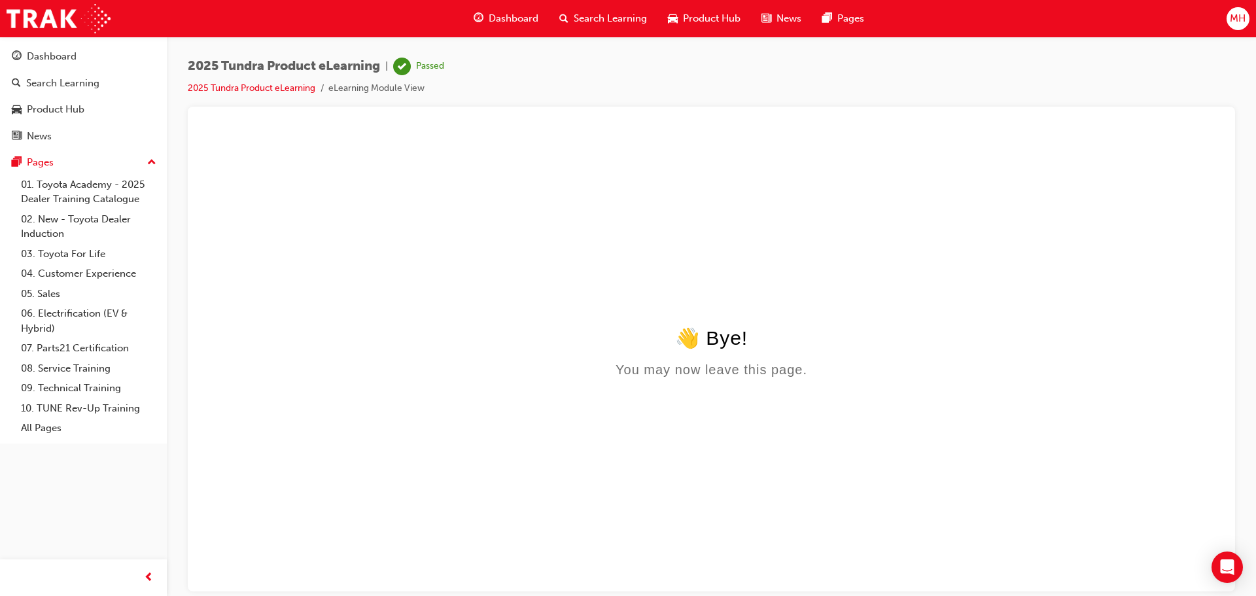
scroll to position [0, 0]
